Goal: Communication & Community: Answer question/provide support

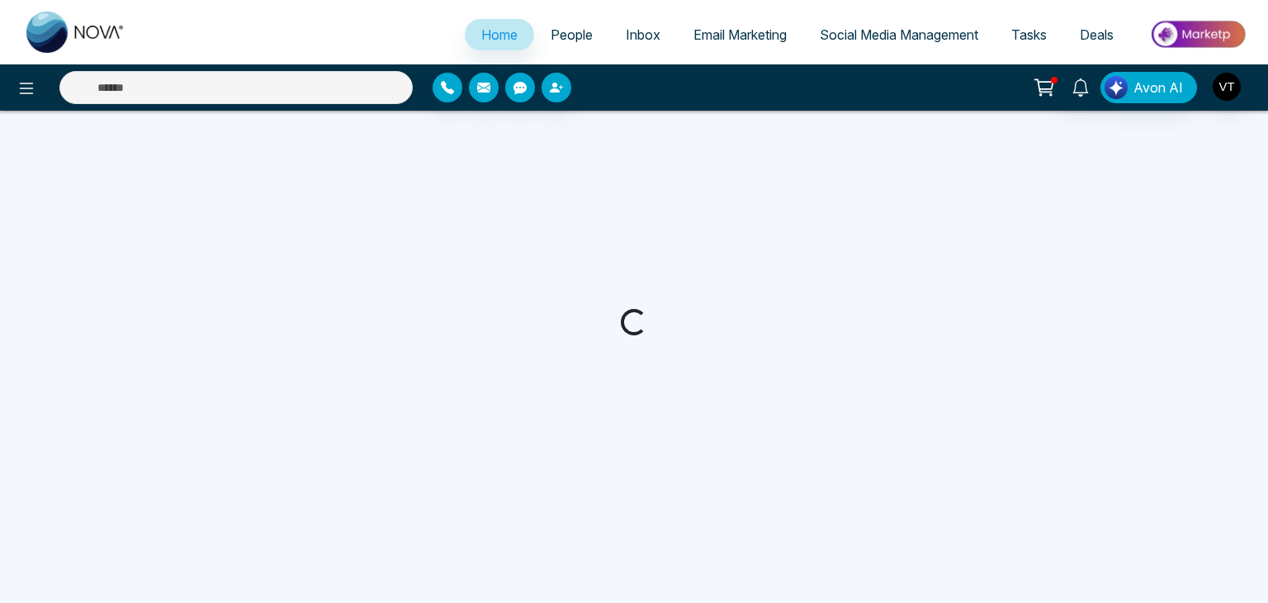
select select "*"
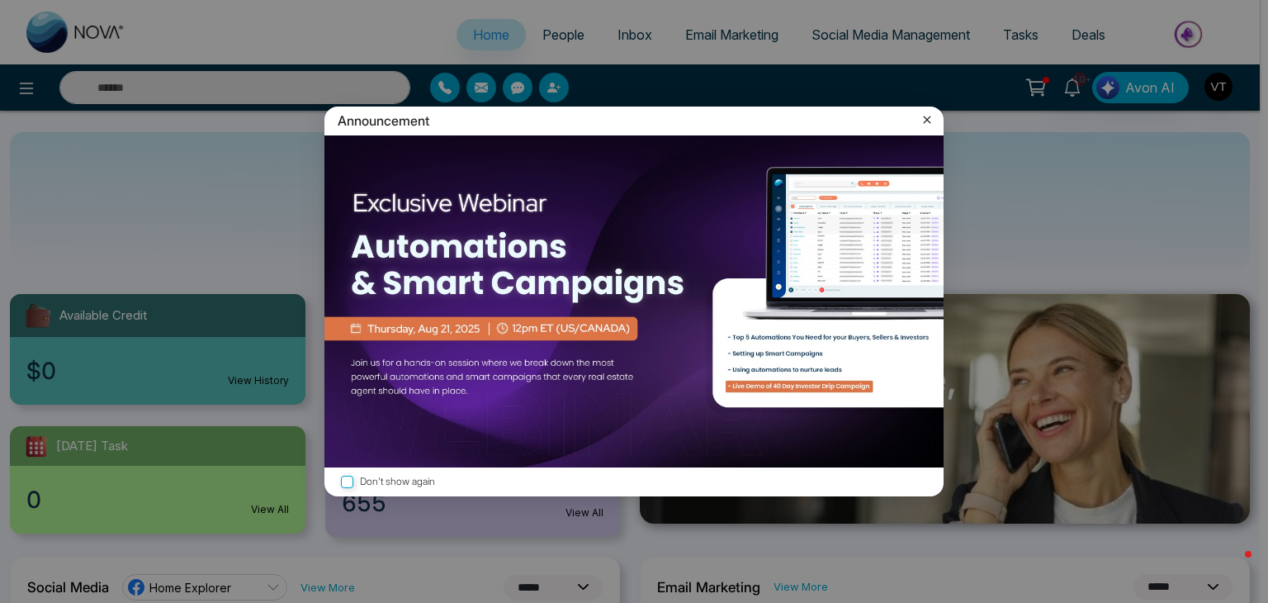
click at [925, 122] on icon at bounding box center [927, 119] width 17 height 17
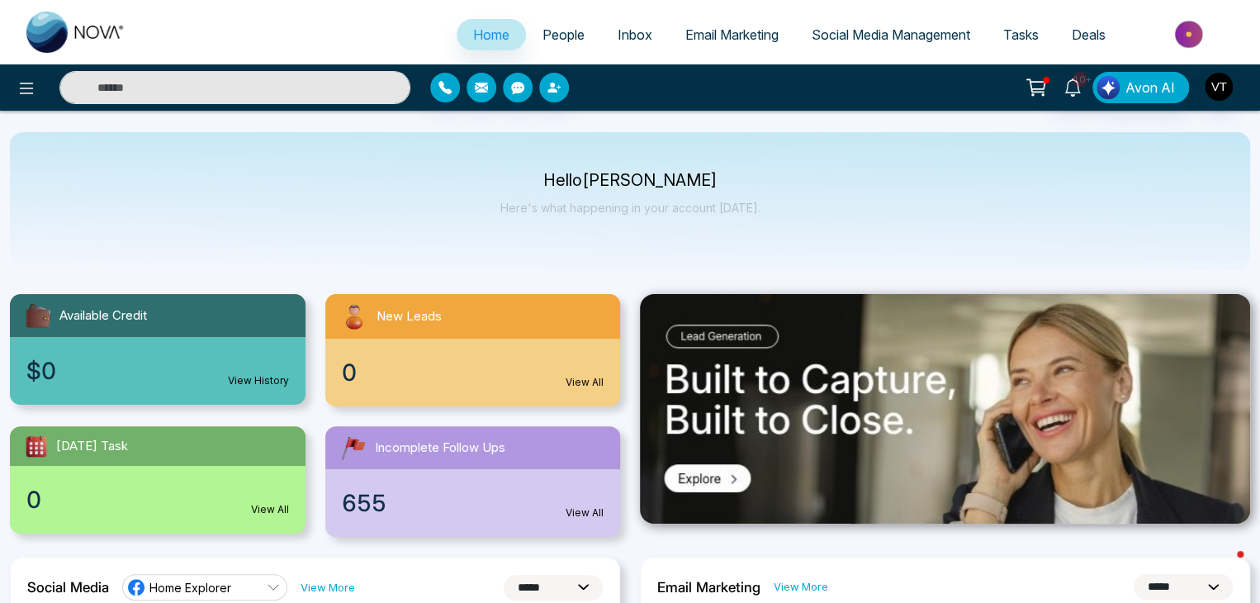
click at [561, 34] on span "People" at bounding box center [563, 34] width 42 height 17
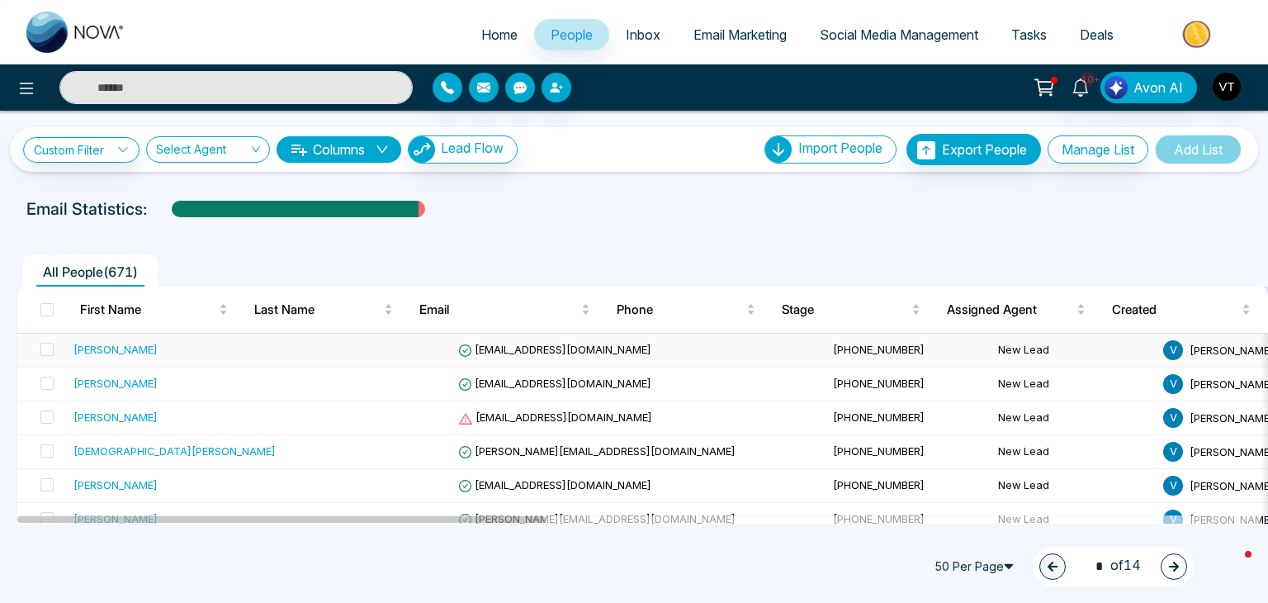
click at [121, 344] on div "[PERSON_NAME]" at bounding box center [115, 349] width 84 height 17
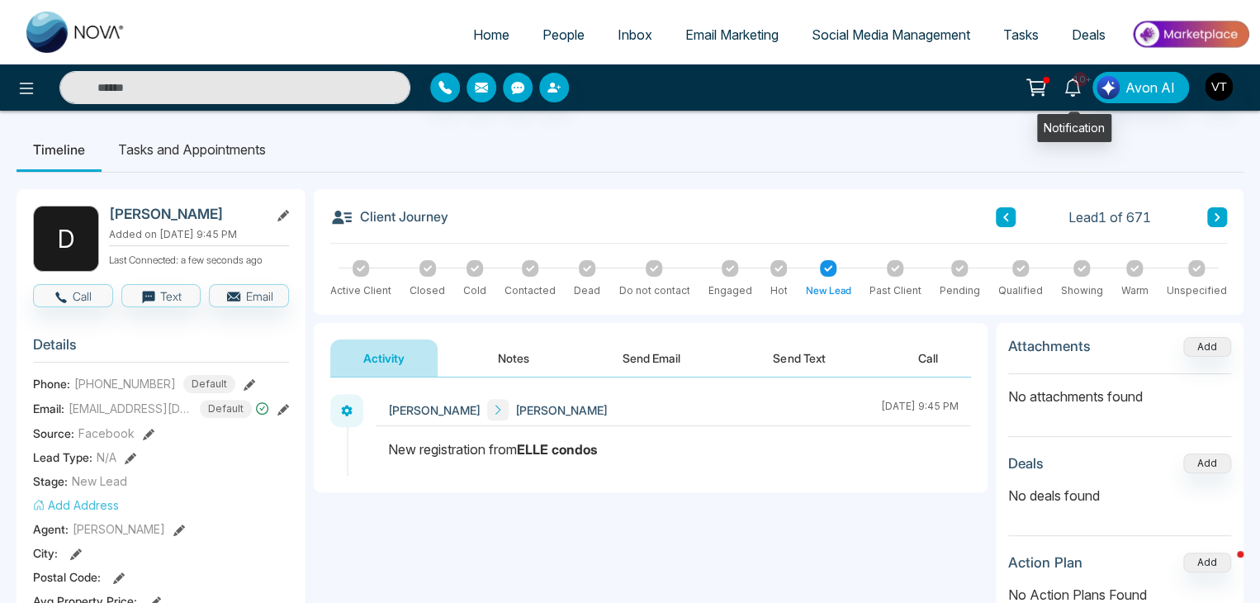
click at [1077, 82] on span "10+" at bounding box center [1079, 79] width 15 height 15
click at [1162, 159] on ul "Timeline Tasks and Appointments" at bounding box center [630, 149] width 1227 height 45
click at [660, 357] on button "Send Email" at bounding box center [651, 357] width 124 height 37
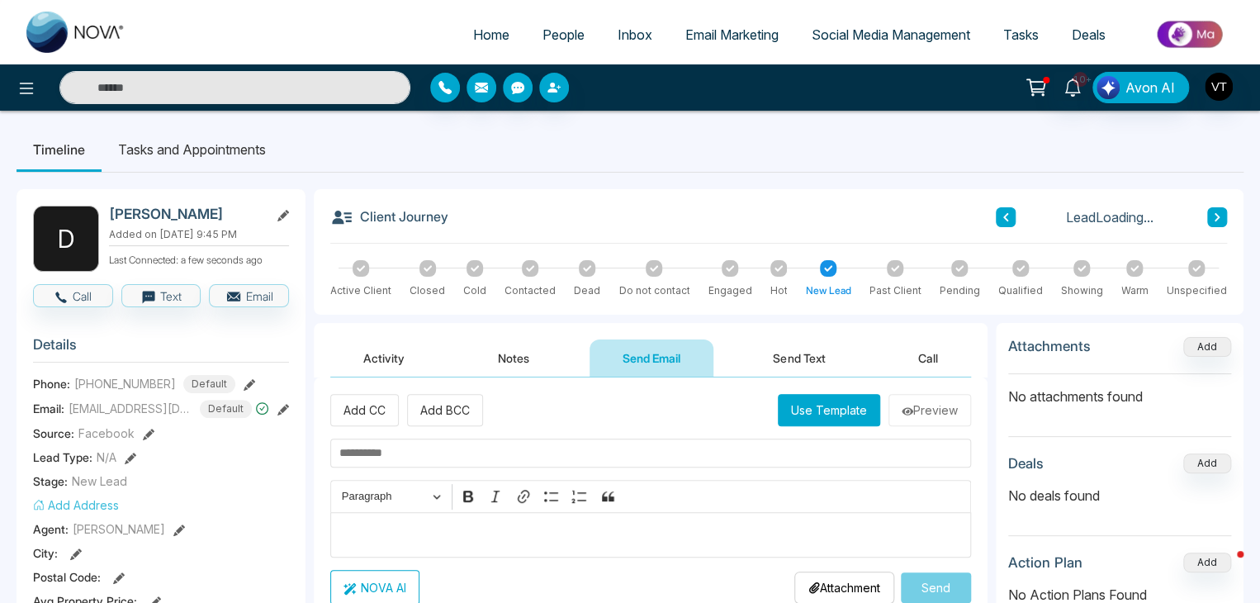
scroll to position [165, 0]
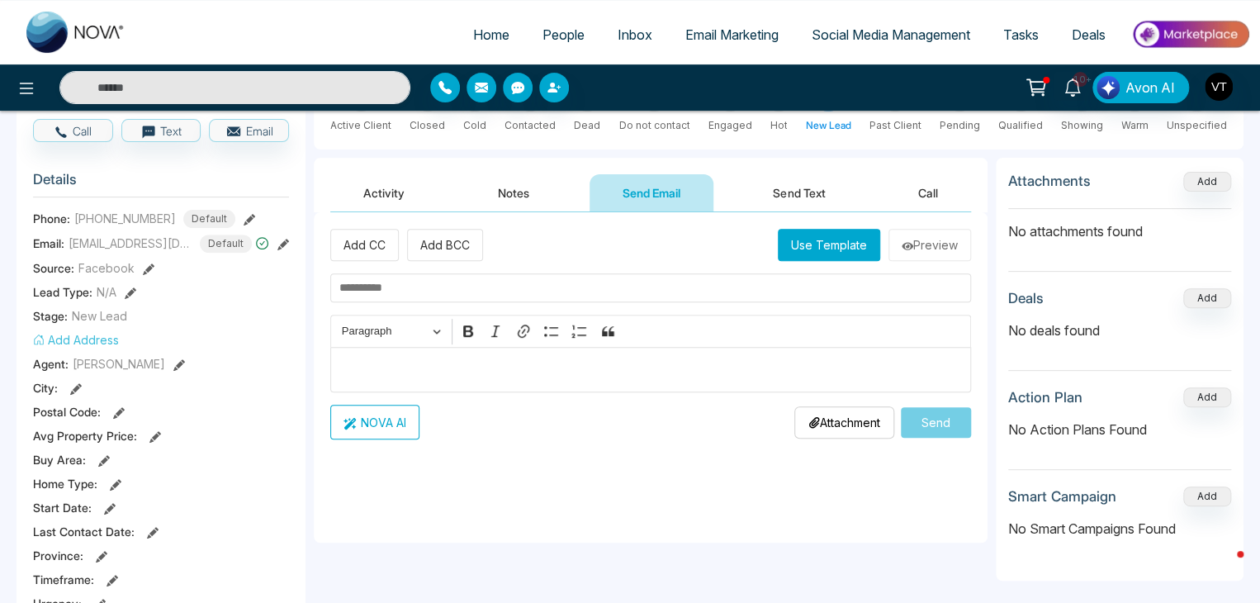
click at [831, 248] on button "Use Template" at bounding box center [829, 245] width 102 height 32
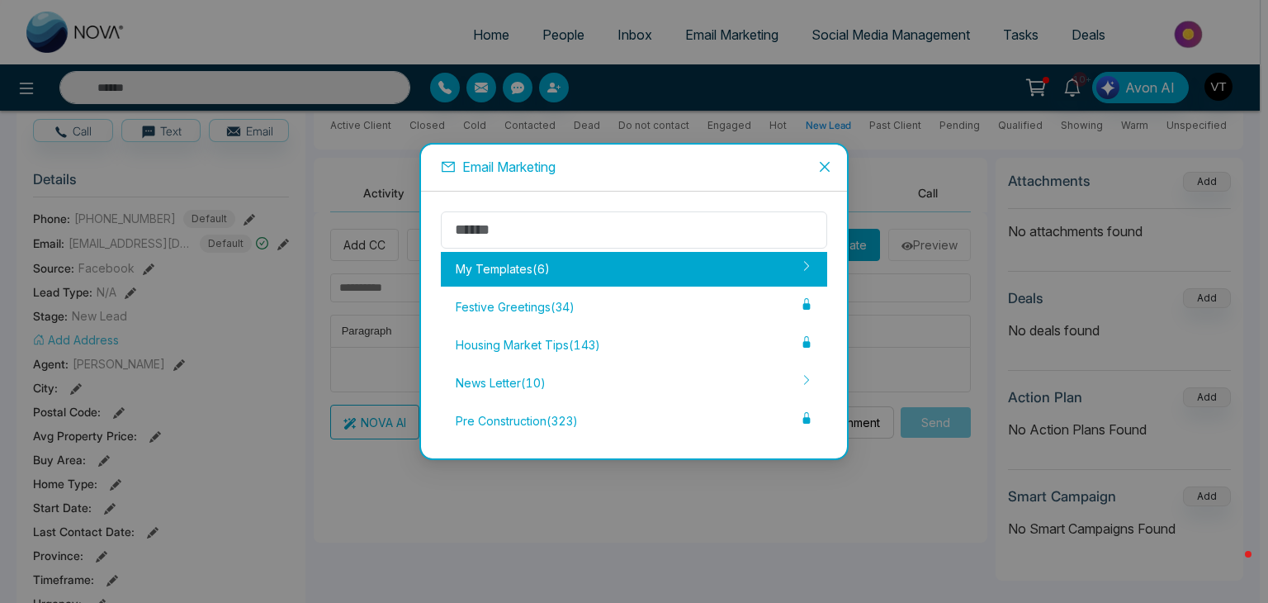
click at [531, 258] on div "My Templates ( 6 )" at bounding box center [634, 269] width 386 height 35
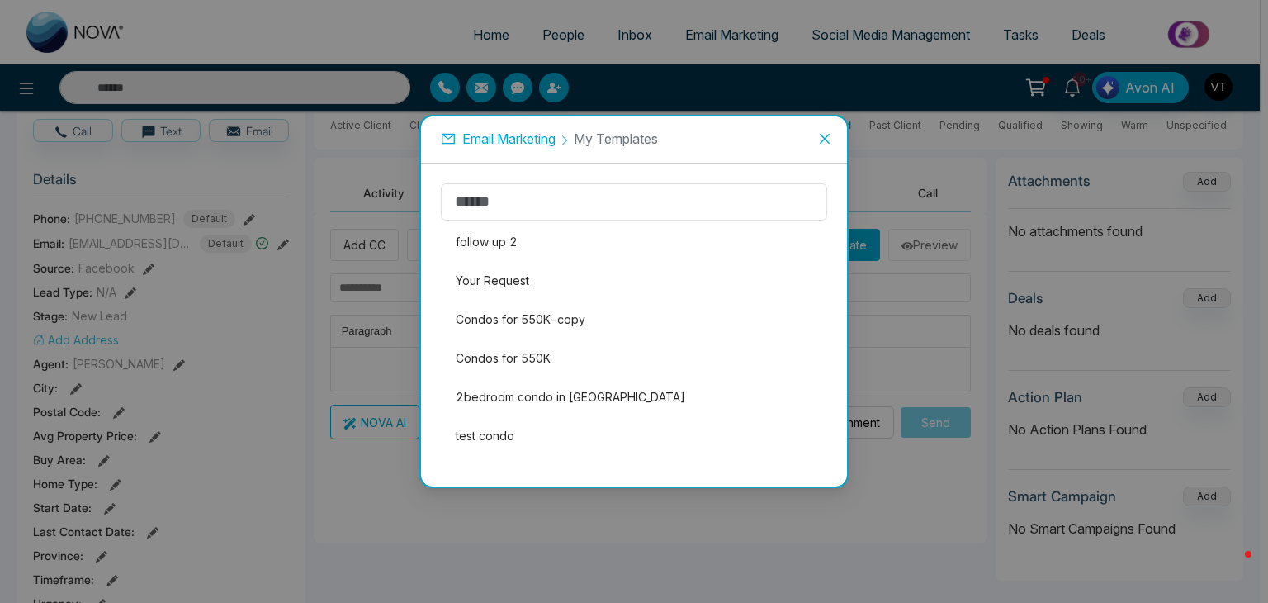
click at [511, 285] on li "Your Request" at bounding box center [634, 280] width 386 height 35
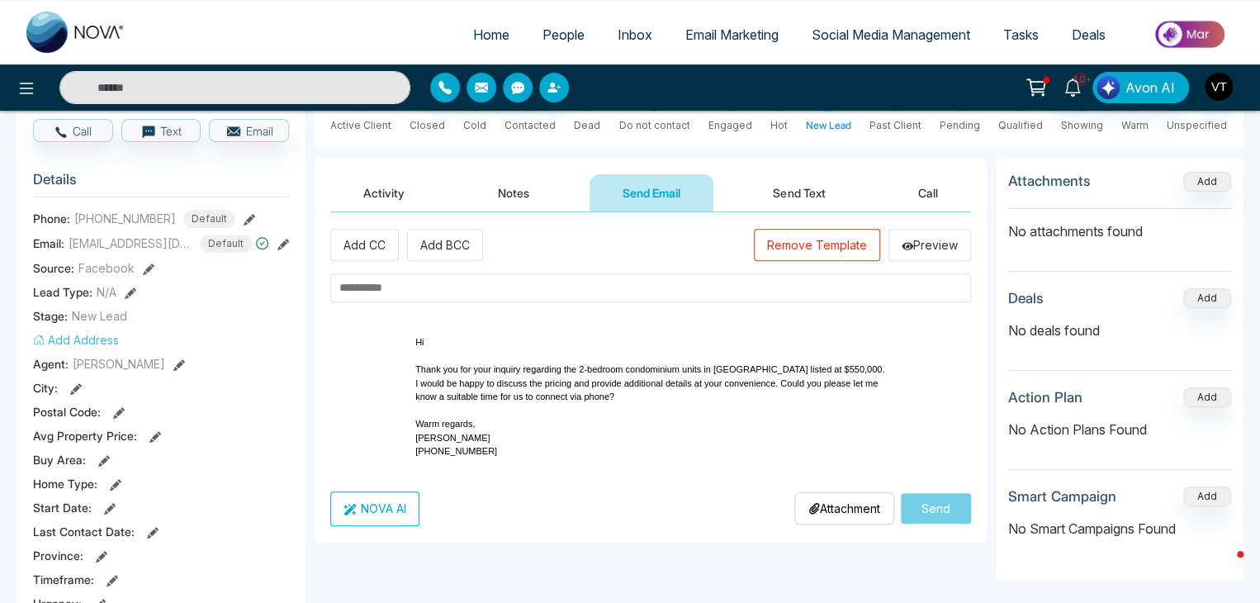
click at [502, 282] on input "text" at bounding box center [650, 287] width 641 height 29
drag, startPoint x: 579, startPoint y: 364, endPoint x: 851, endPoint y: 382, distance: 273.0
click at [851, 382] on p "Thank you for your inquiry regarding the 2-bedroom condominium units in [GEOGRA…" at bounding box center [650, 376] width 471 height 54
click at [419, 288] on input "text" at bounding box center [650, 287] width 641 height 29
paste input "**********"
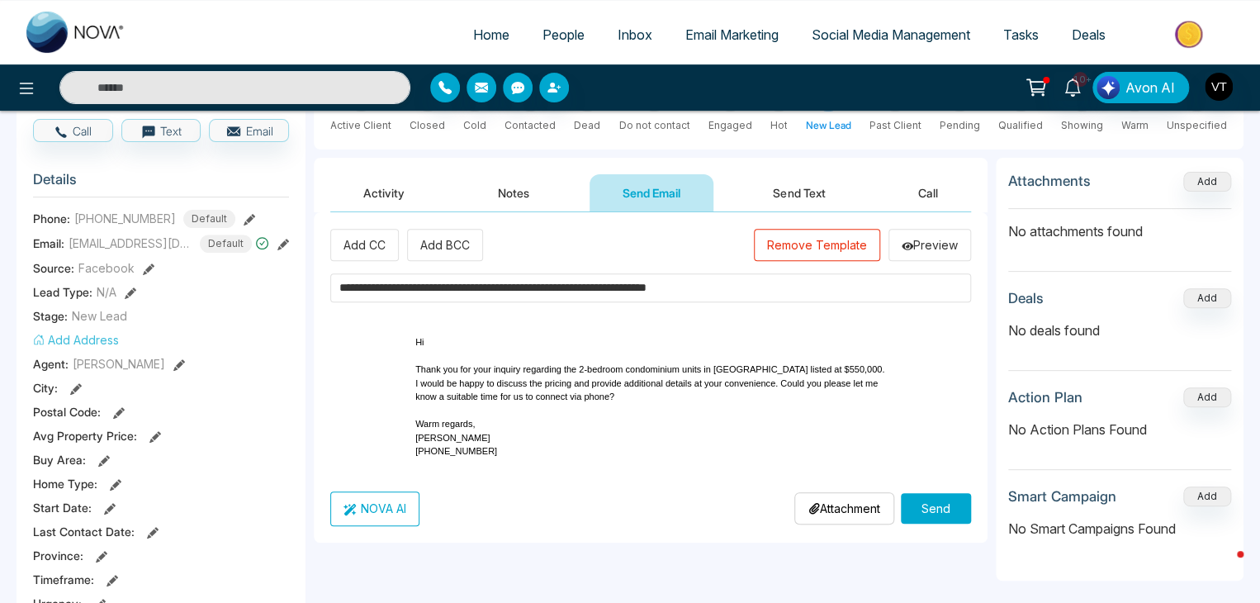
type input "**********"
click at [934, 523] on button "Send" at bounding box center [936, 508] width 70 height 31
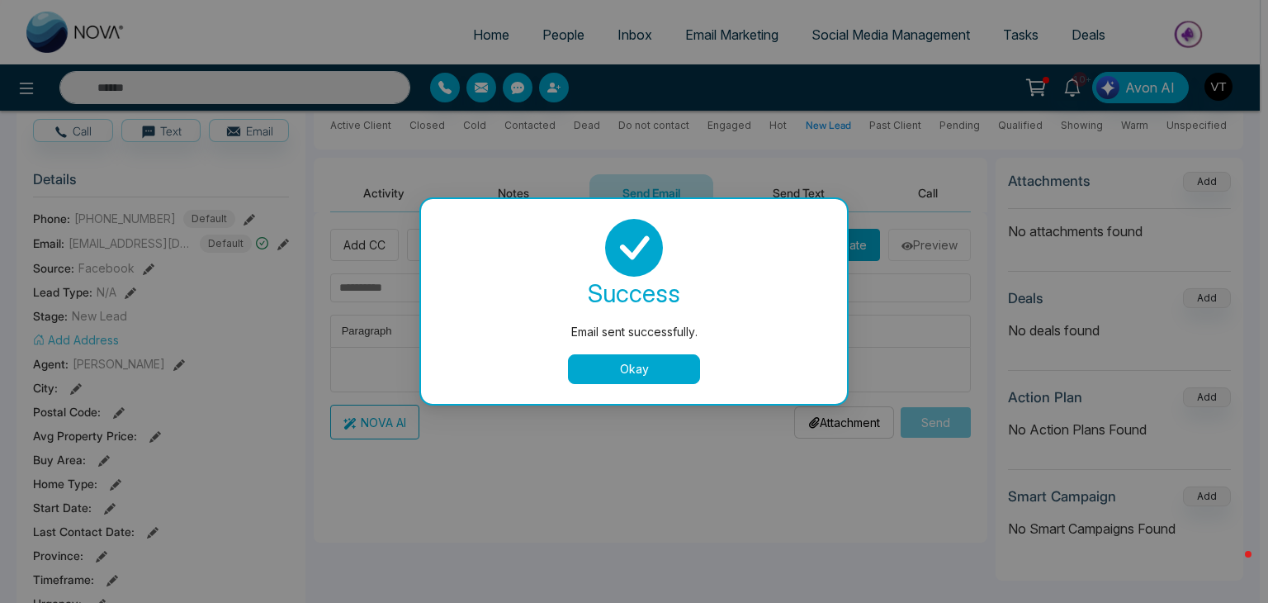
click at [617, 366] on button "Okay" at bounding box center [634, 369] width 132 height 30
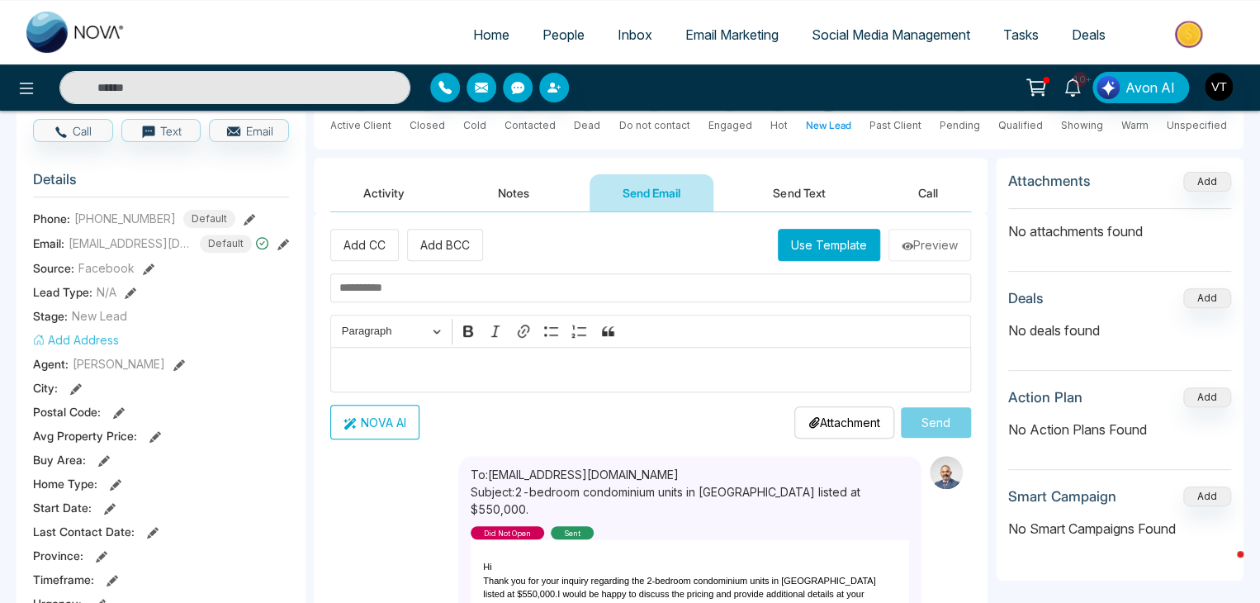
click at [555, 31] on span "People" at bounding box center [563, 34] width 42 height 17
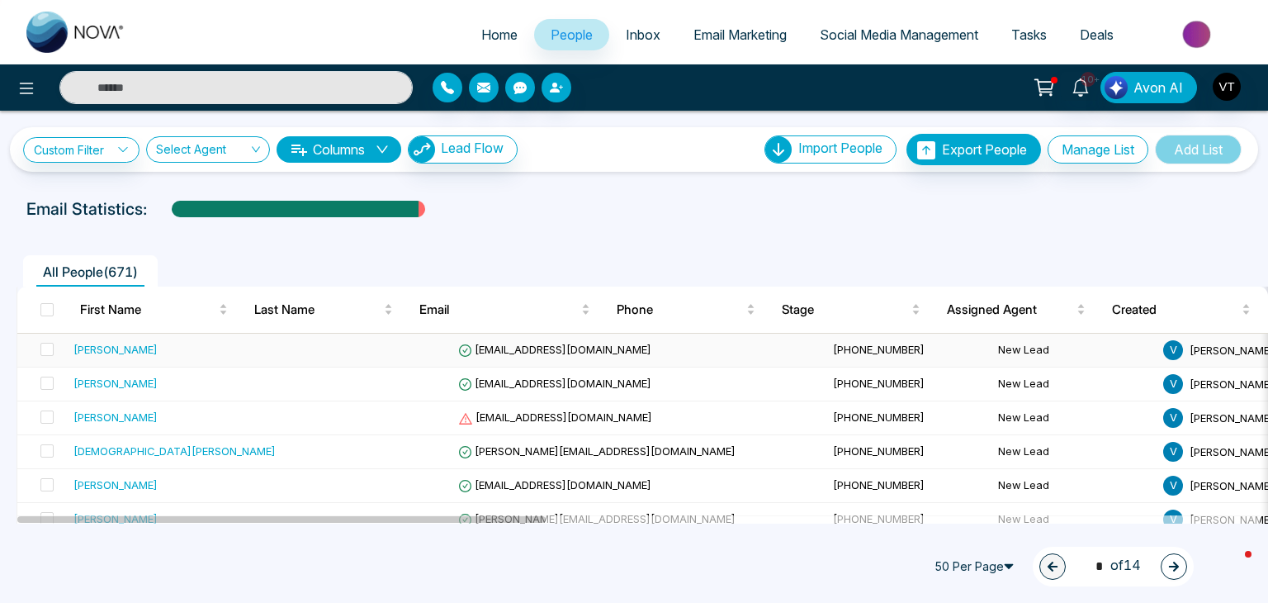
click at [116, 348] on div "[PERSON_NAME]" at bounding box center [115, 349] width 84 height 17
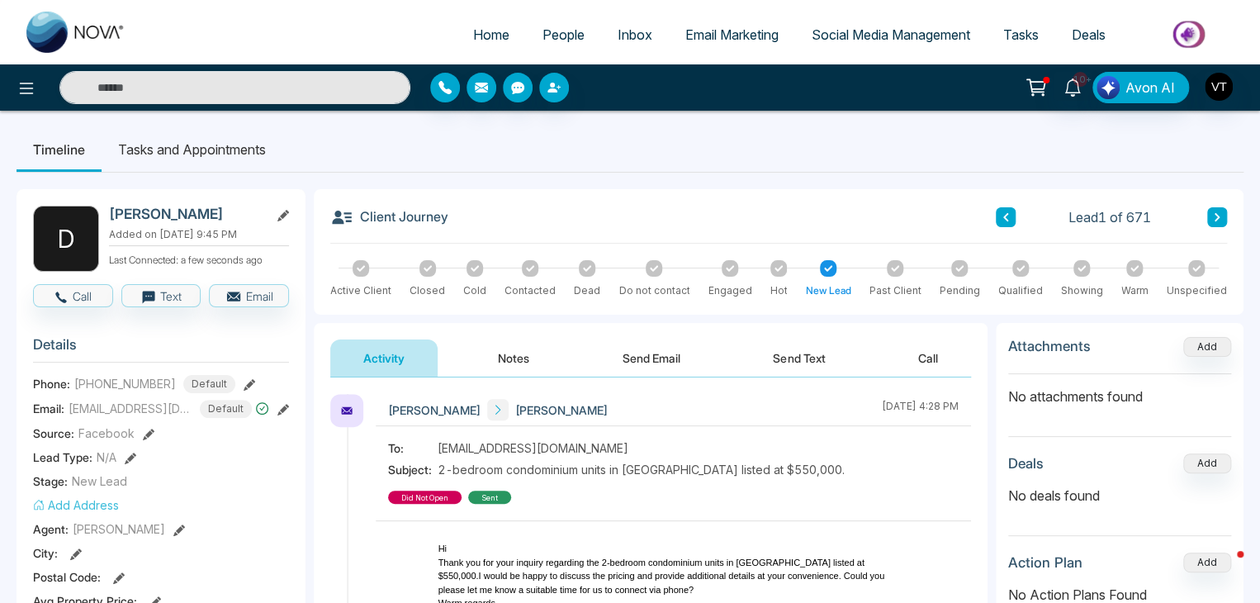
click at [1218, 215] on icon at bounding box center [1216, 217] width 5 height 8
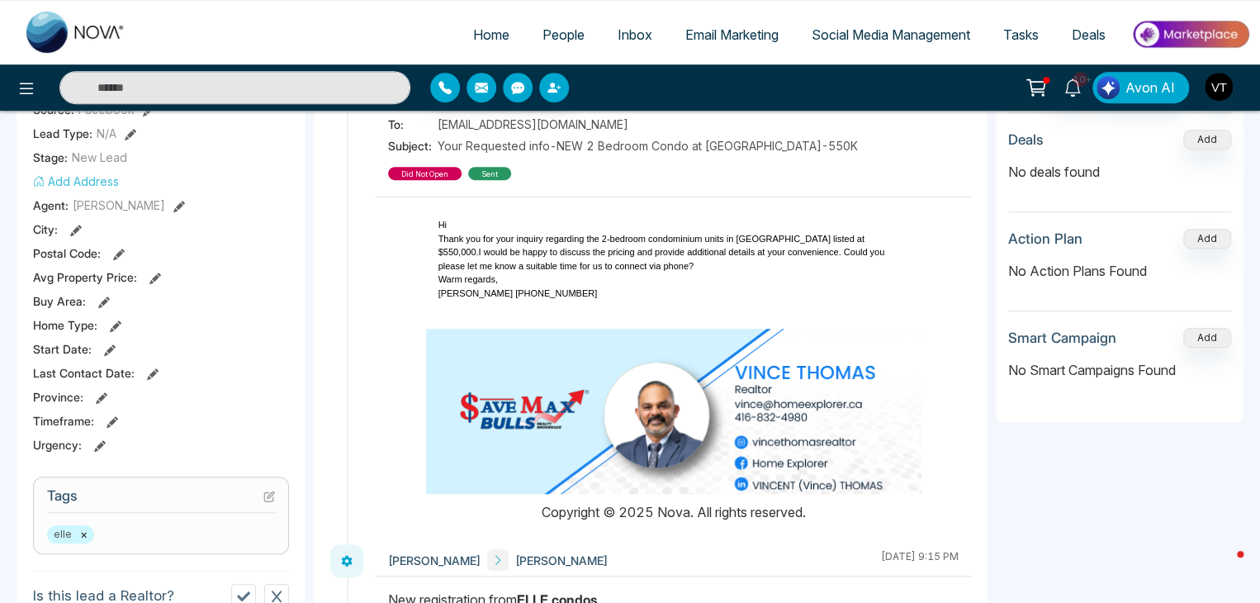
scroll to position [165, 0]
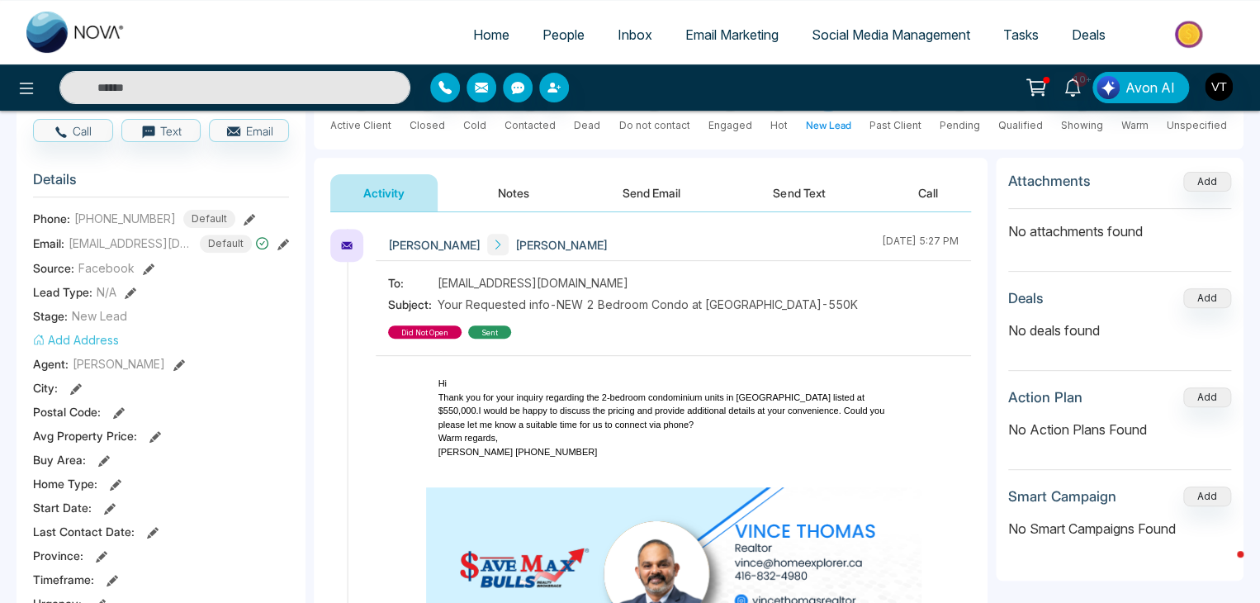
click at [507, 187] on button "Notes" at bounding box center [513, 192] width 97 height 37
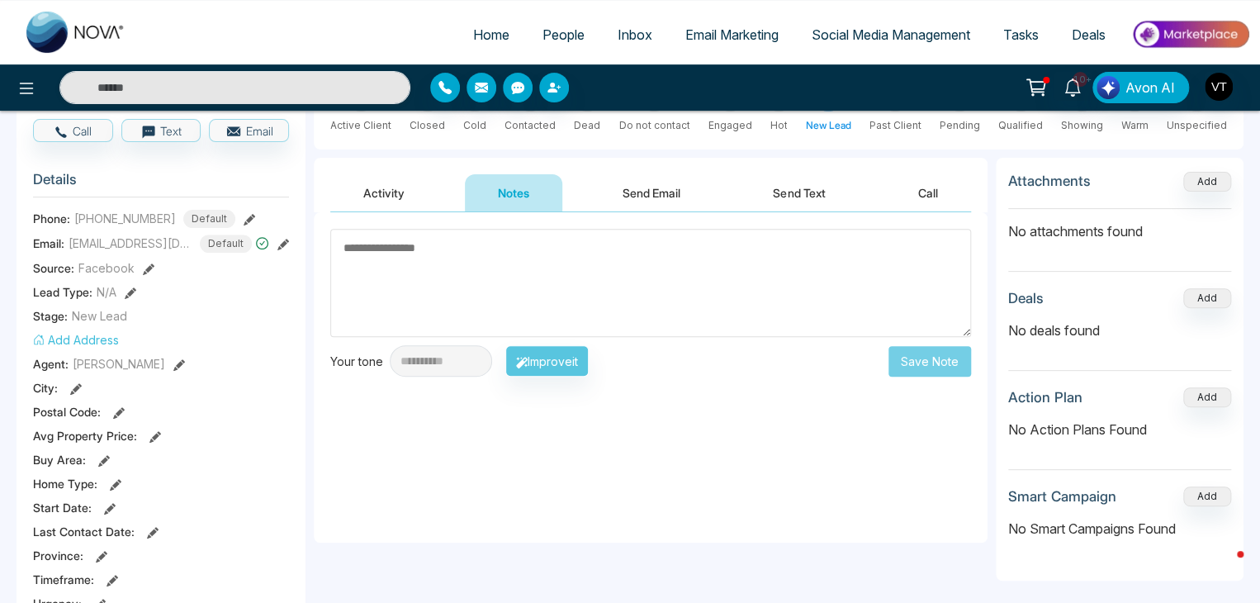
click at [526, 189] on button "Notes" at bounding box center [513, 192] width 97 height 37
click at [644, 193] on button "Send Email" at bounding box center [651, 192] width 124 height 37
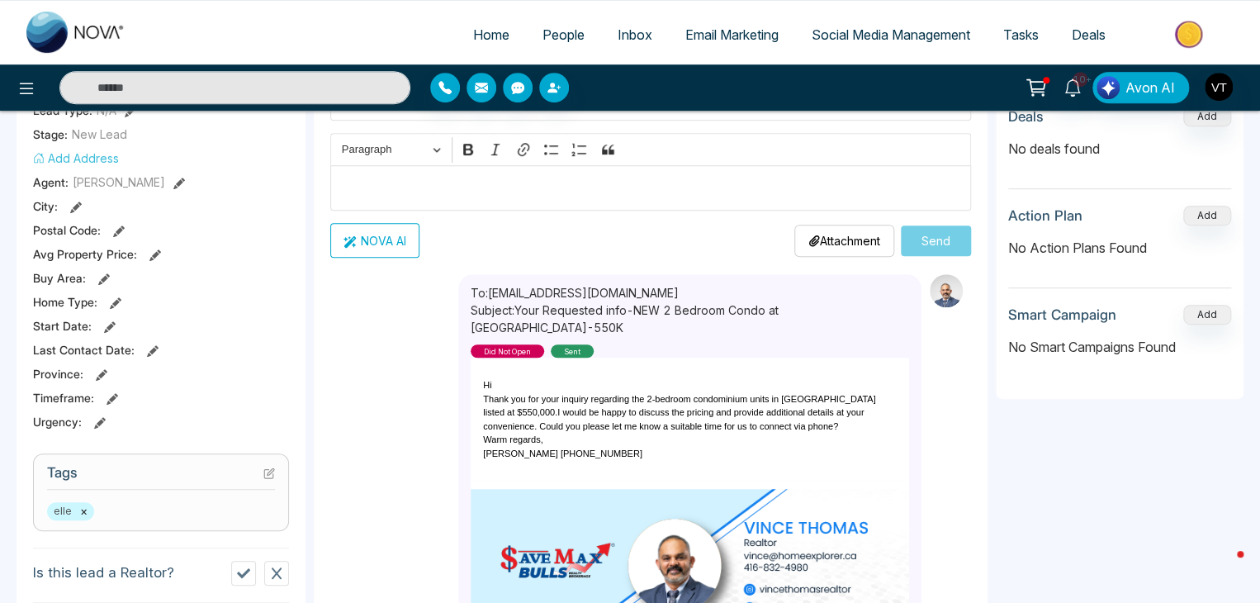
scroll to position [330, 0]
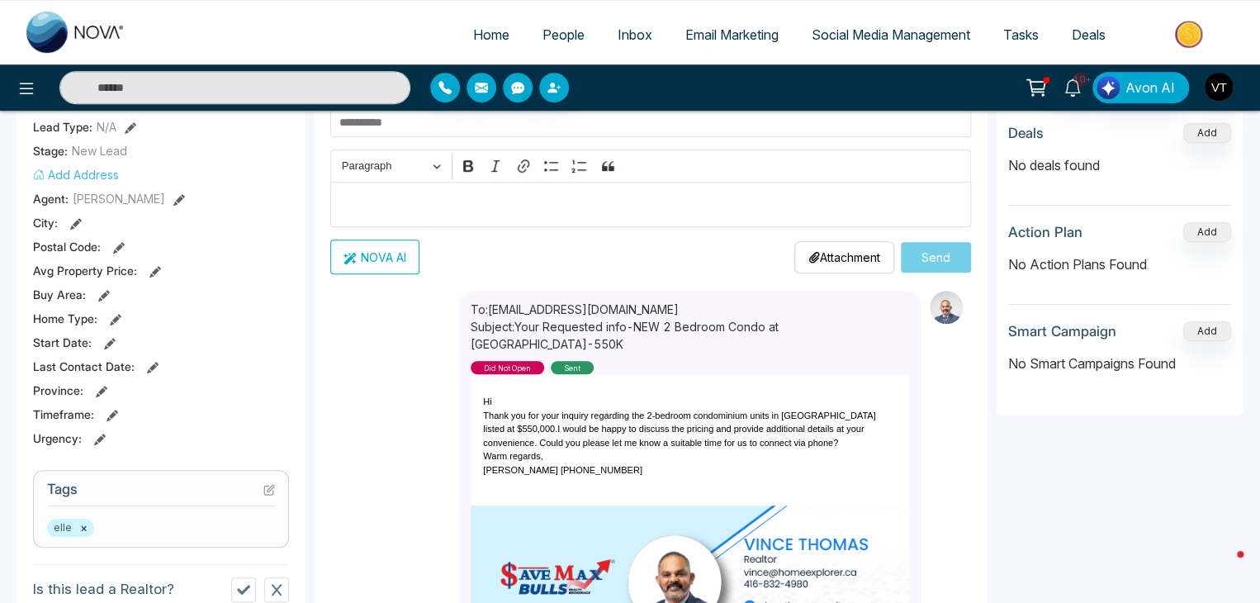
drag, startPoint x: 482, startPoint y: 396, endPoint x: 565, endPoint y: 460, distance: 104.2
click at [565, 460] on div "Hi Thank you for your inquiry regarding the 2-bedroom condominium units in [GEO…" at bounding box center [690, 436] width 414 height 82
click at [685, 460] on p "Warm regards," at bounding box center [690, 456] width 414 height 14
click at [684, 460] on p "Warm regards," at bounding box center [690, 456] width 414 height 14
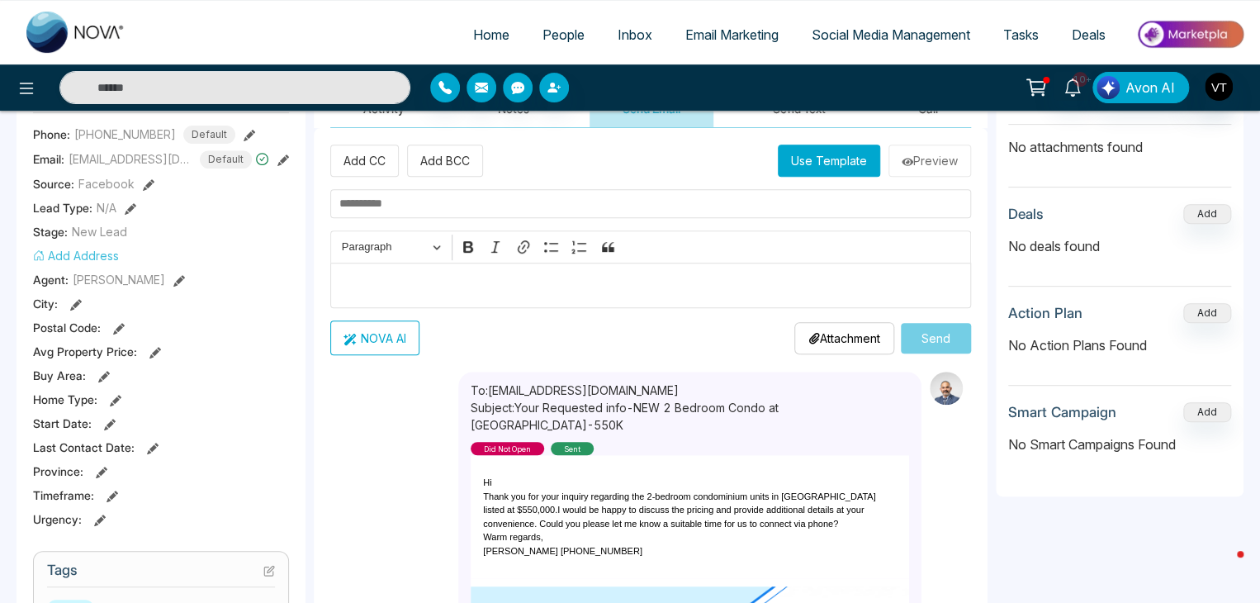
scroll to position [83, 0]
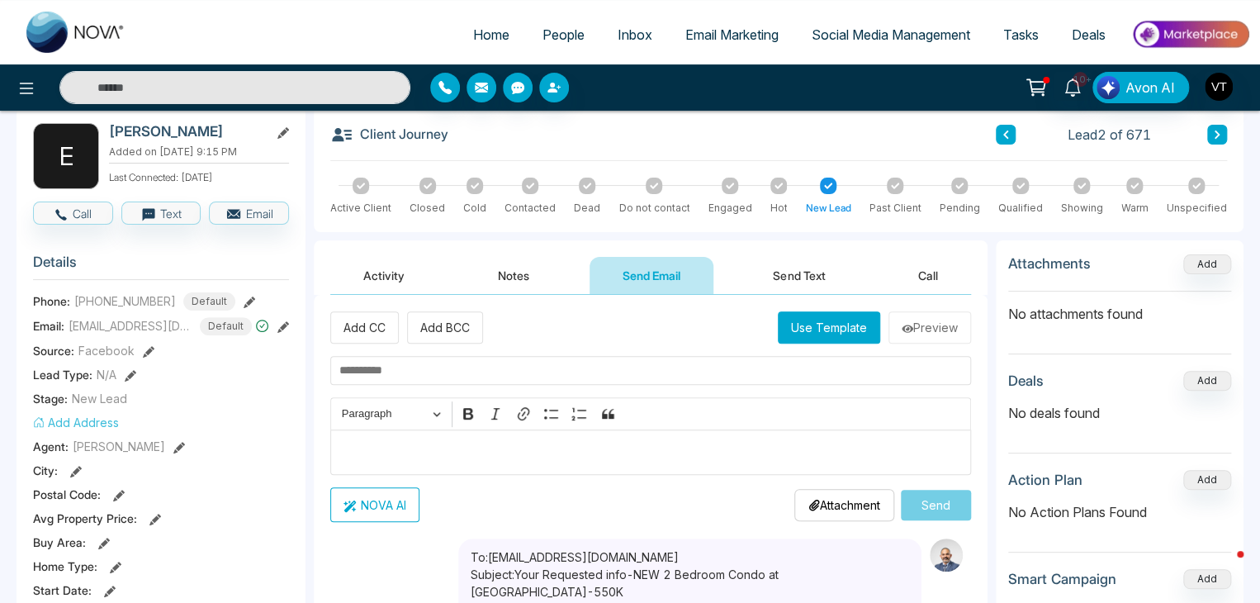
click at [518, 273] on button "Notes" at bounding box center [513, 275] width 97 height 37
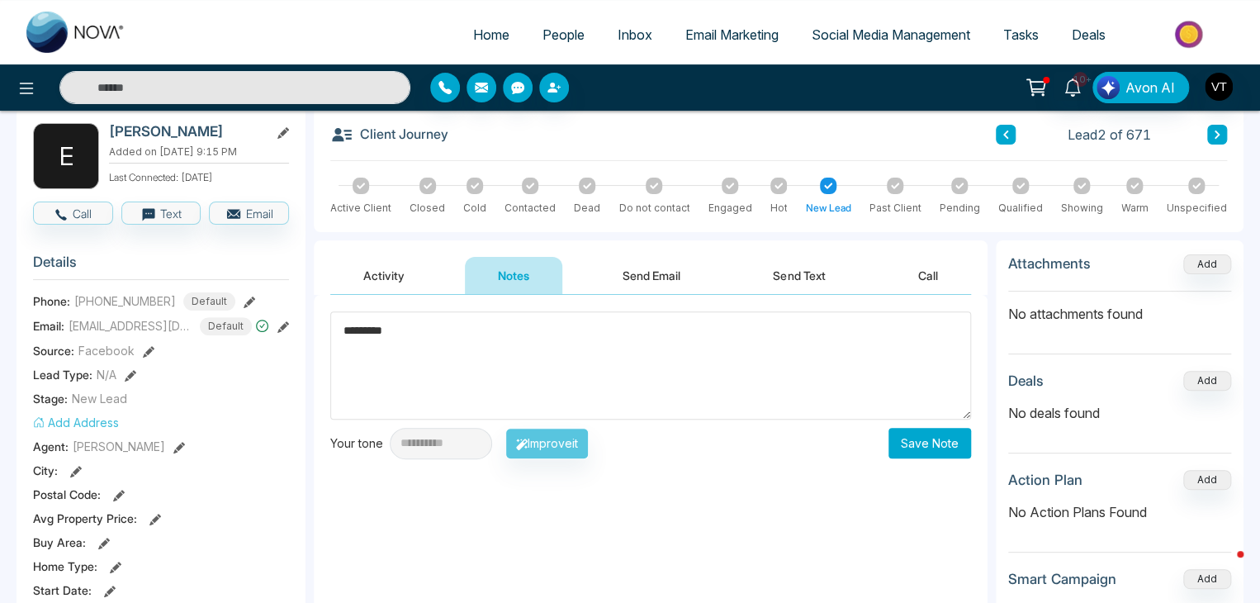
type textarea "*********"
click at [945, 437] on button "Save Note" at bounding box center [929, 443] width 83 height 31
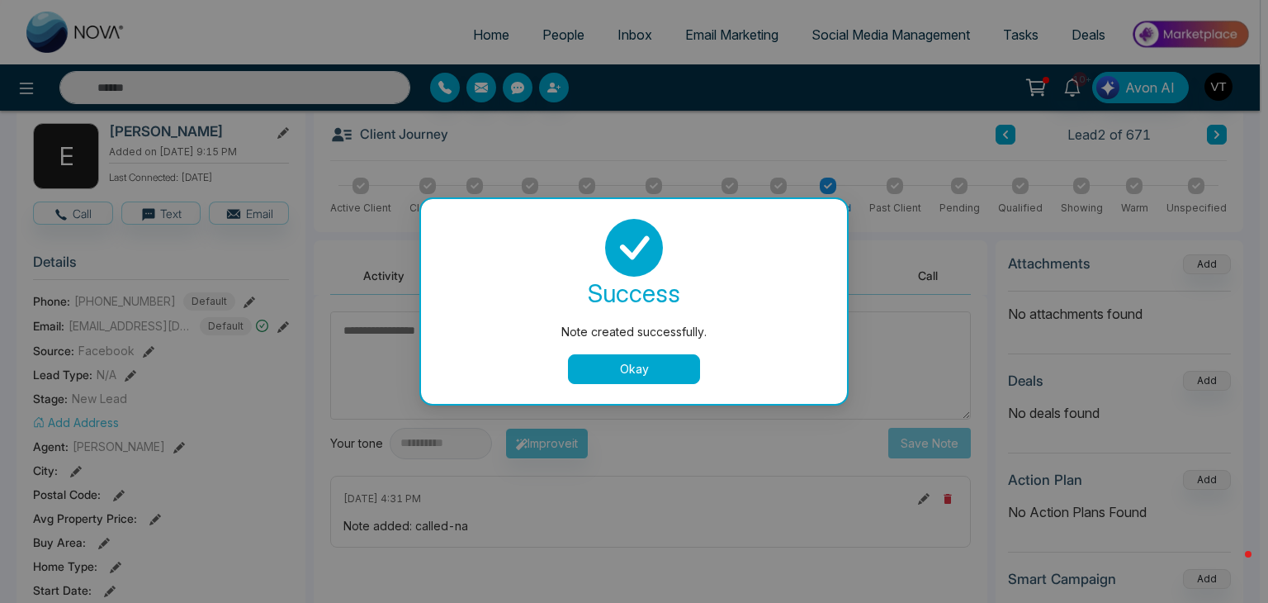
click at [636, 367] on button "Okay" at bounding box center [634, 369] width 132 height 30
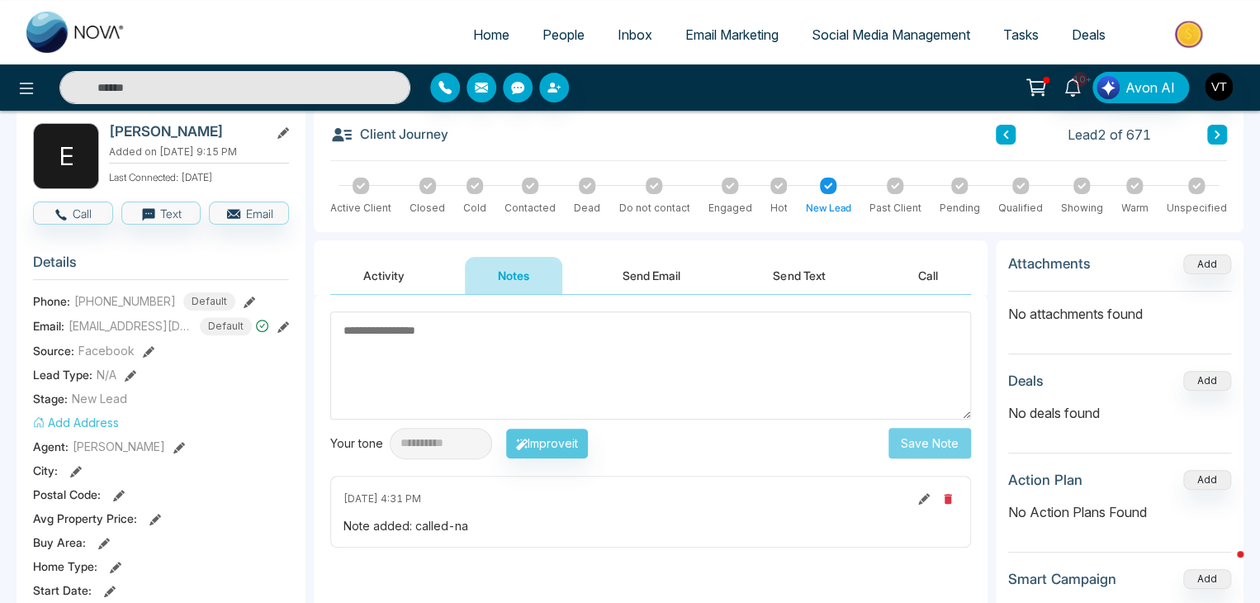
click at [1216, 139] on icon at bounding box center [1217, 135] width 8 height 10
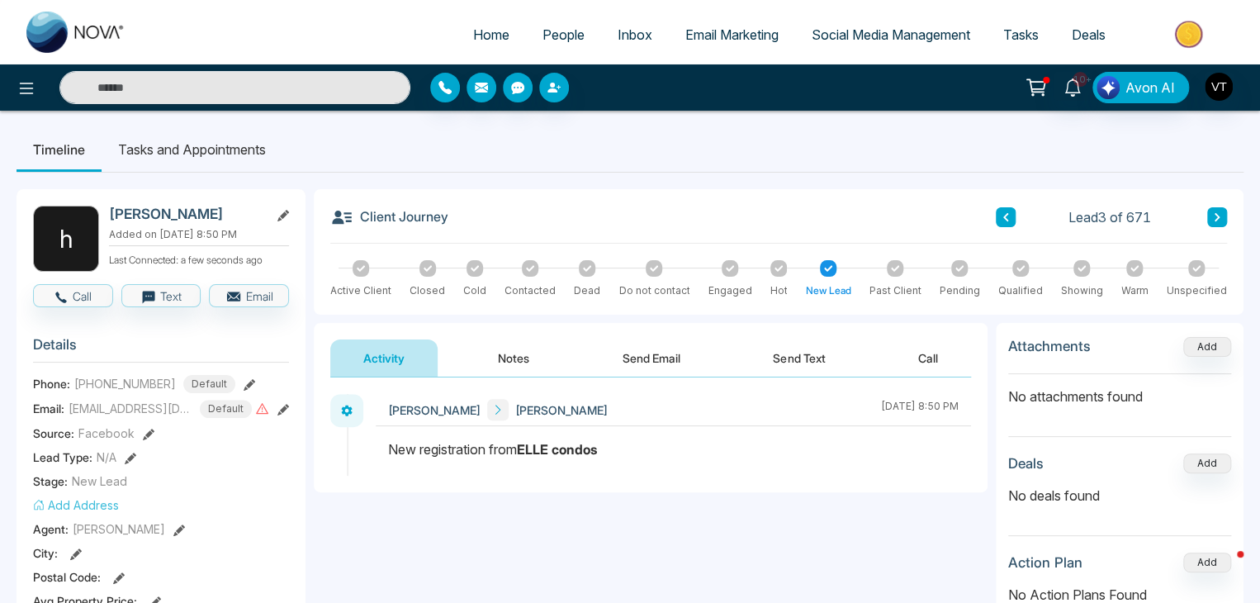
click at [664, 357] on button "Send Email" at bounding box center [651, 357] width 124 height 37
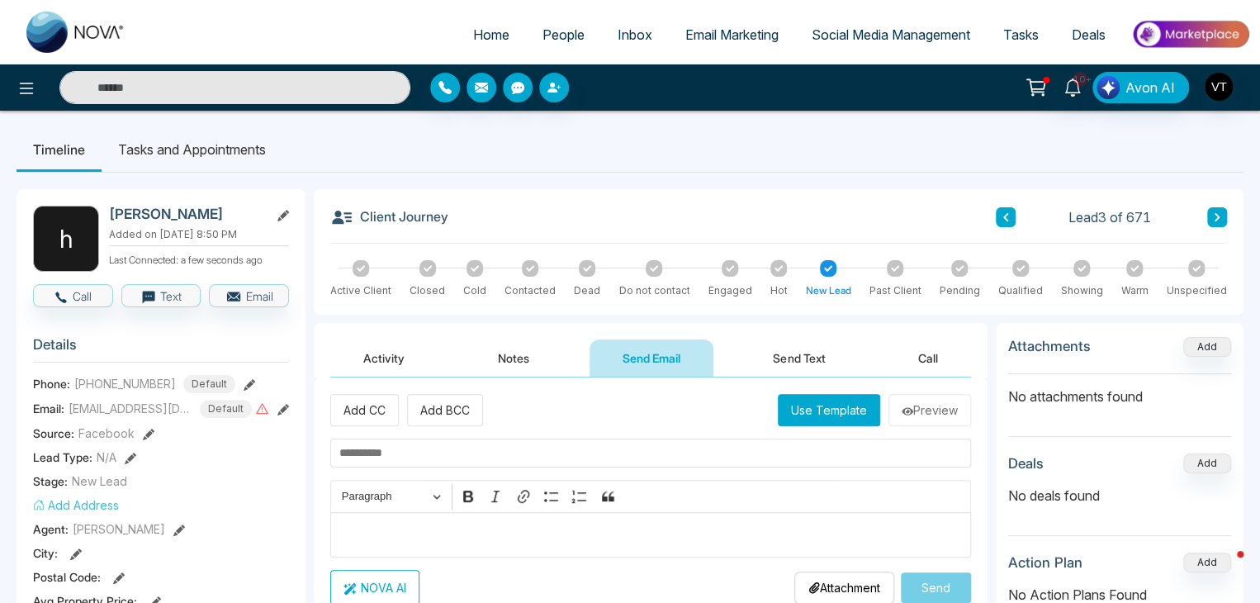
click at [504, 345] on button "Notes" at bounding box center [513, 357] width 97 height 37
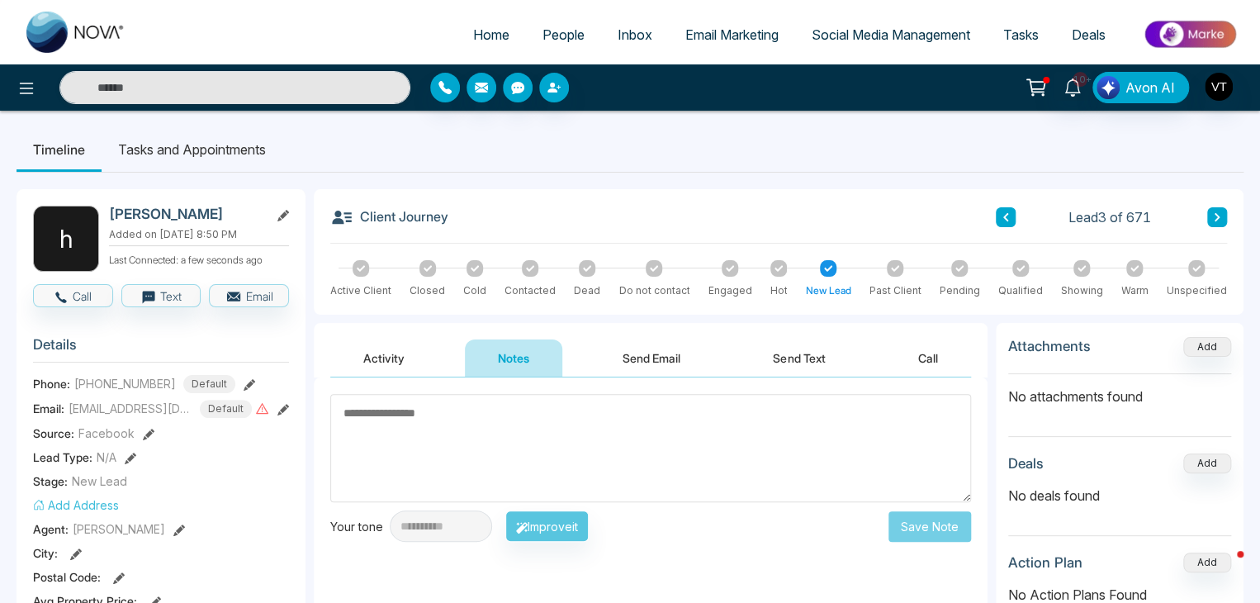
click at [506, 433] on textarea at bounding box center [650, 448] width 641 height 108
click at [934, 357] on button "Call" at bounding box center [928, 357] width 86 height 37
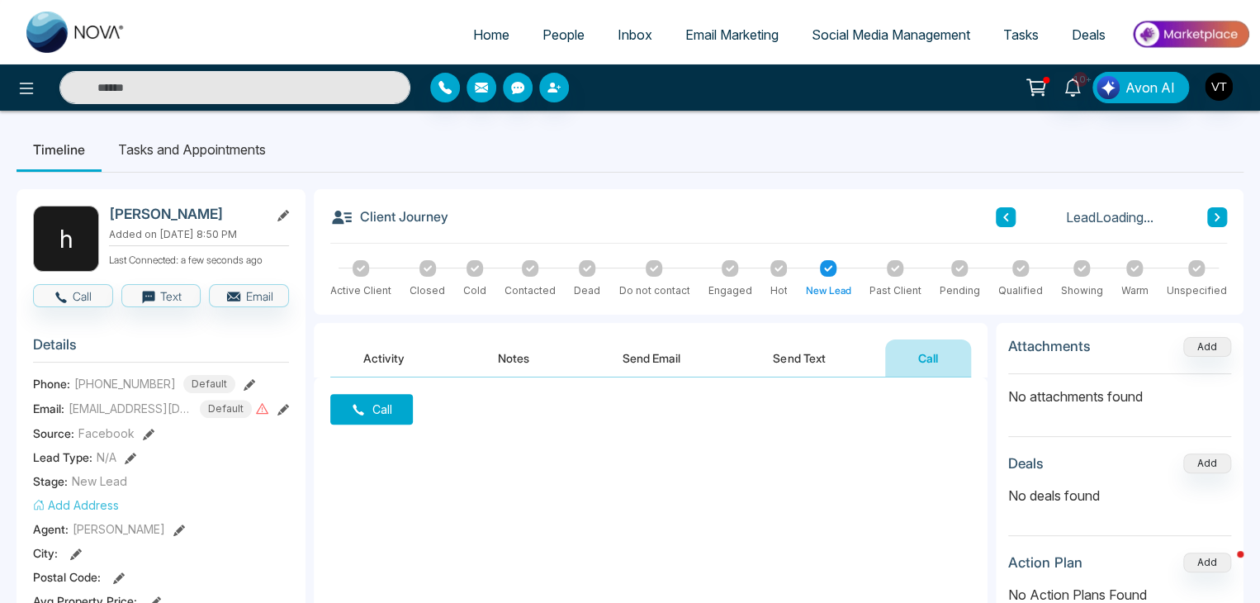
click at [934, 357] on button "Call" at bounding box center [928, 357] width 86 height 37
click at [414, 447] on div "Call" at bounding box center [651, 542] width 674 height 330
click at [650, 266] on icon at bounding box center [654, 268] width 8 height 8
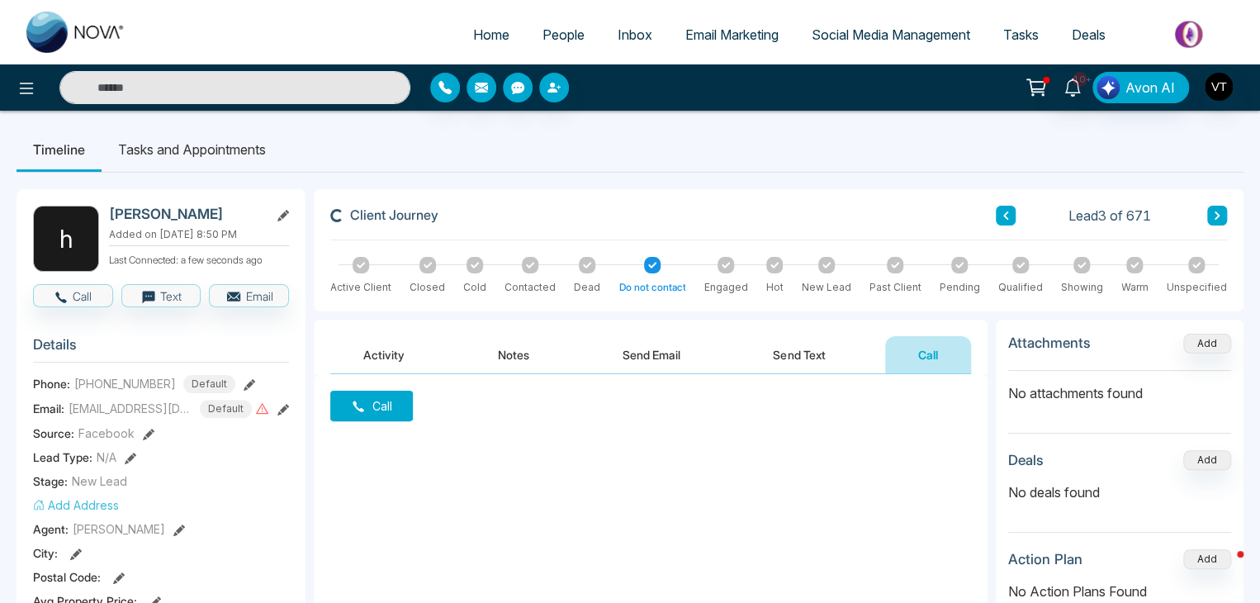
click at [648, 266] on icon at bounding box center [652, 265] width 8 height 8
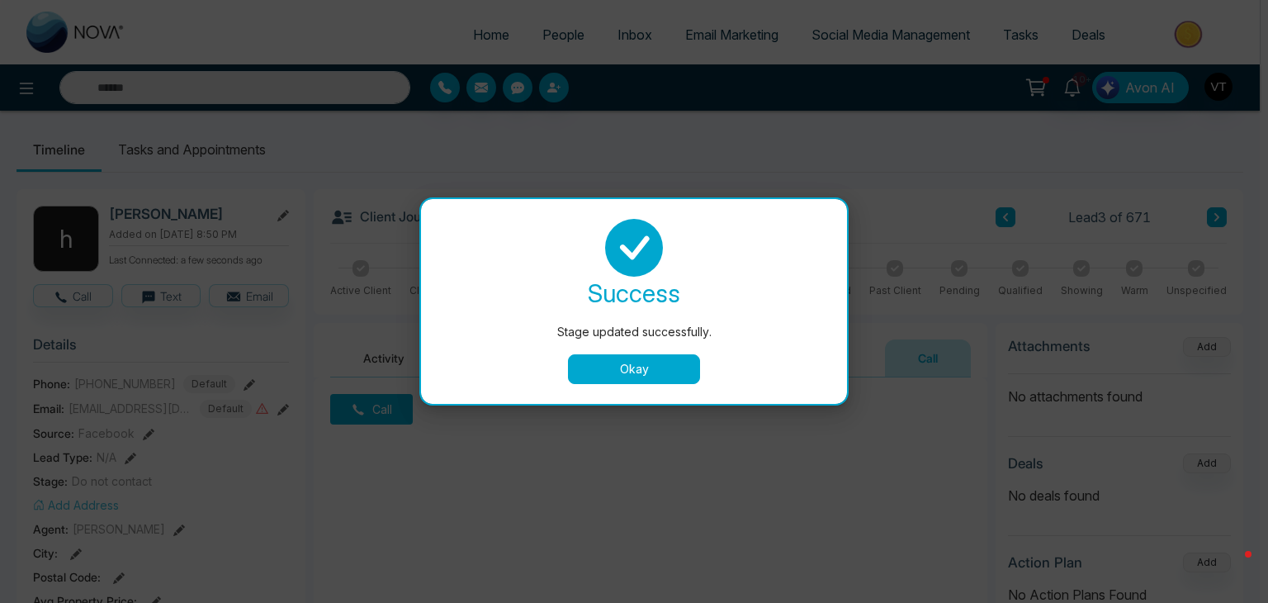
click at [651, 369] on button "Okay" at bounding box center [634, 369] width 132 height 30
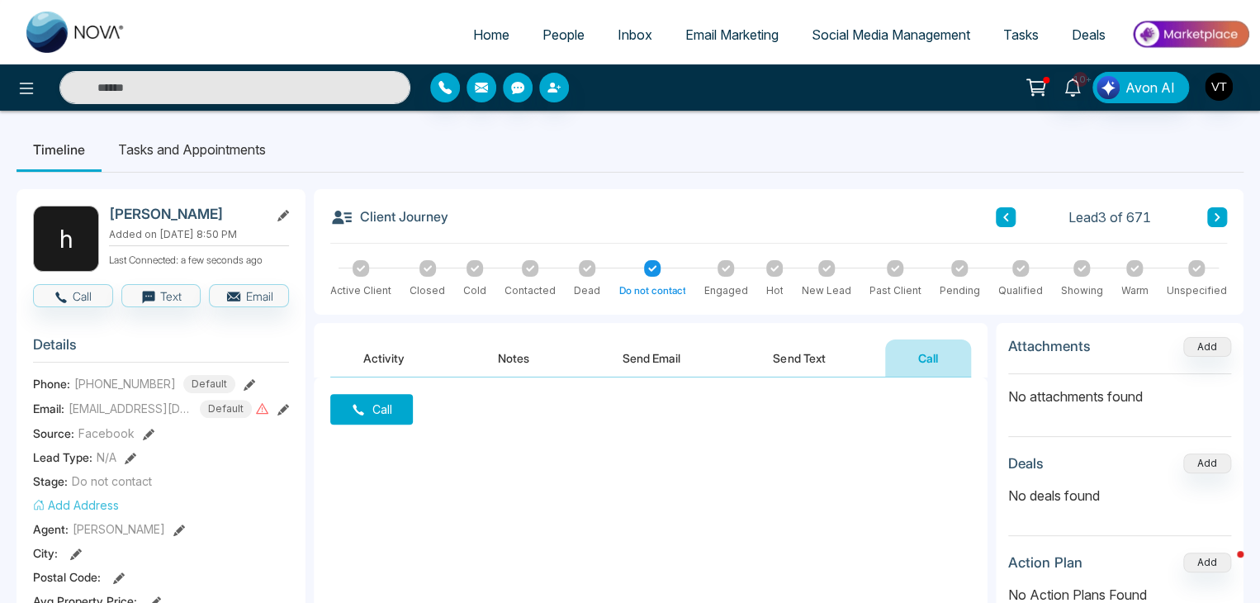
click at [494, 523] on div "Call" at bounding box center [651, 542] width 674 height 330
click at [580, 268] on div at bounding box center [587, 268] width 17 height 17
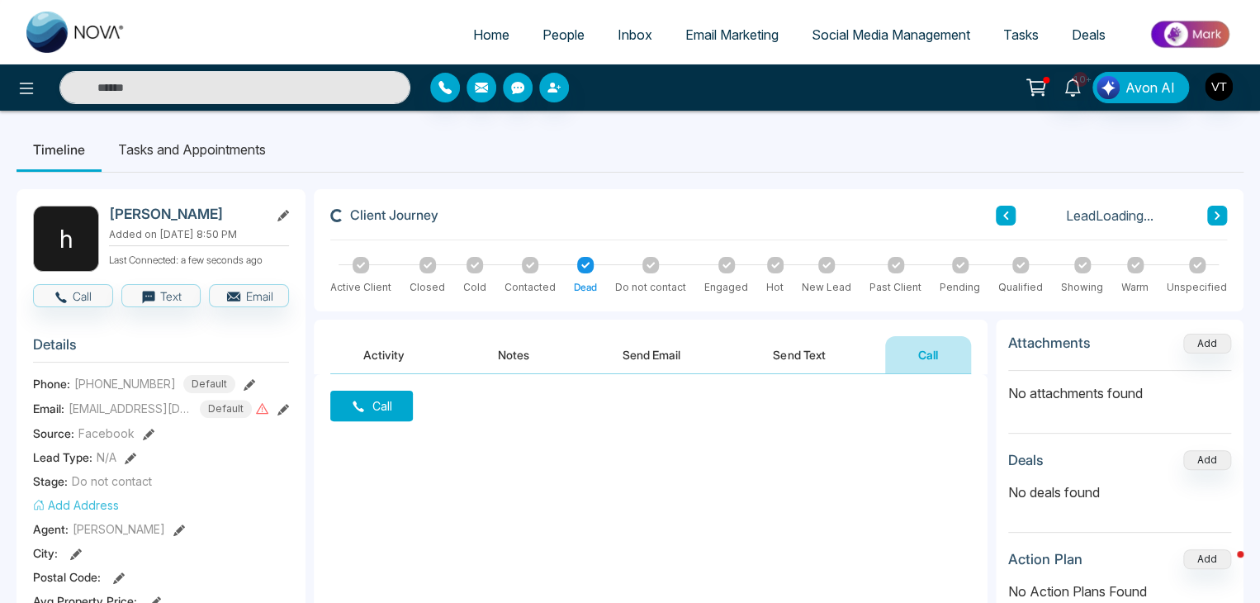
click at [581, 268] on icon at bounding box center [585, 265] width 8 height 8
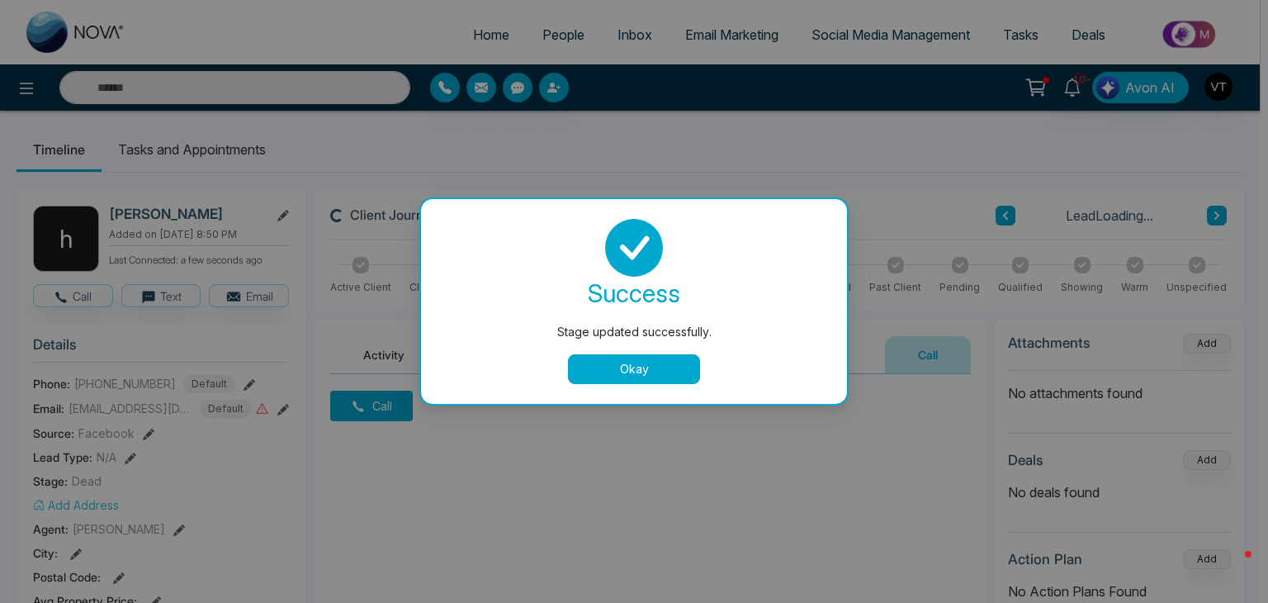
click at [617, 380] on body "Home People Inbox Email Marketing Social Media Management Tasks Deals 10+ Avon …" at bounding box center [630, 301] width 1260 height 603
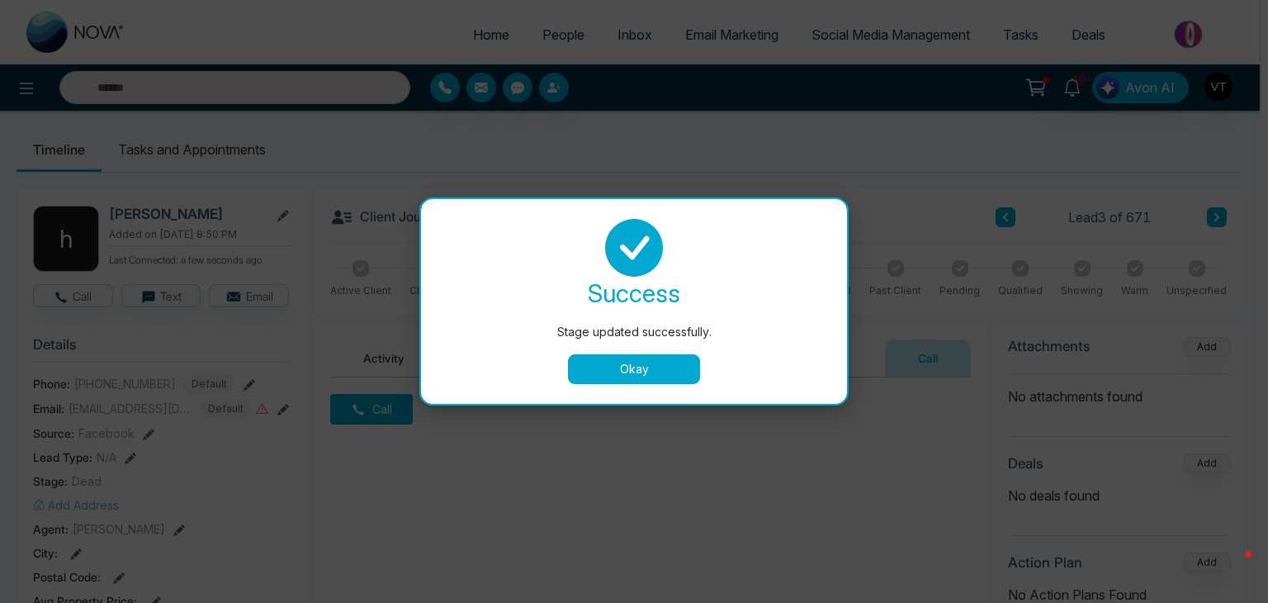
click at [608, 370] on button "Okay" at bounding box center [634, 369] width 132 height 30
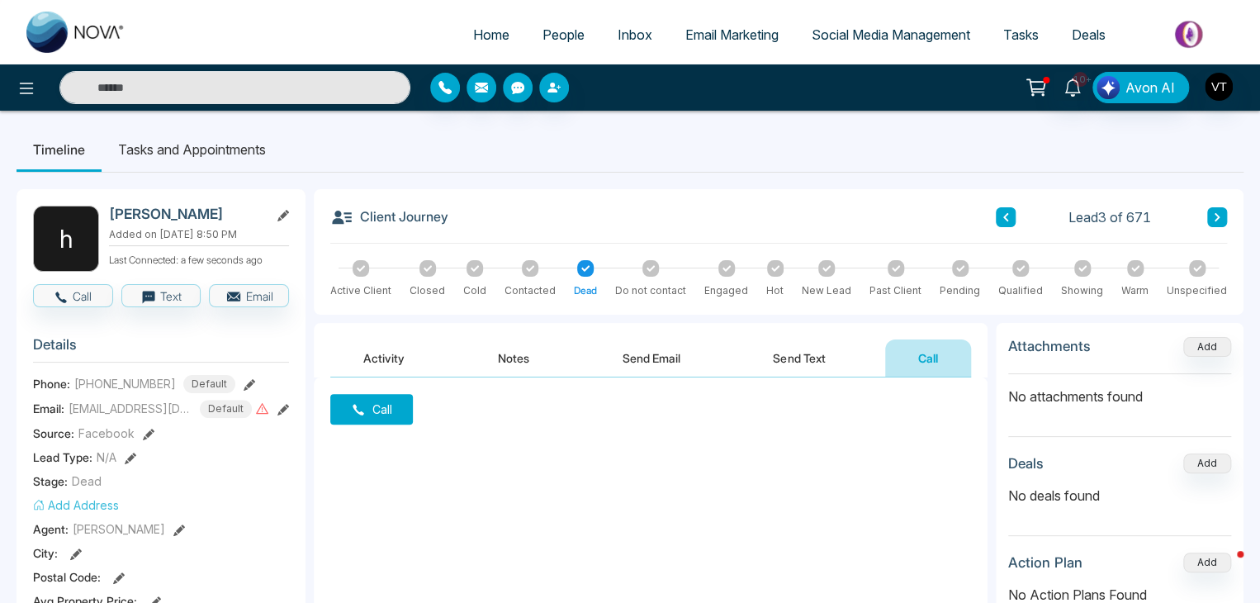
click at [954, 268] on div at bounding box center [960, 268] width 17 height 17
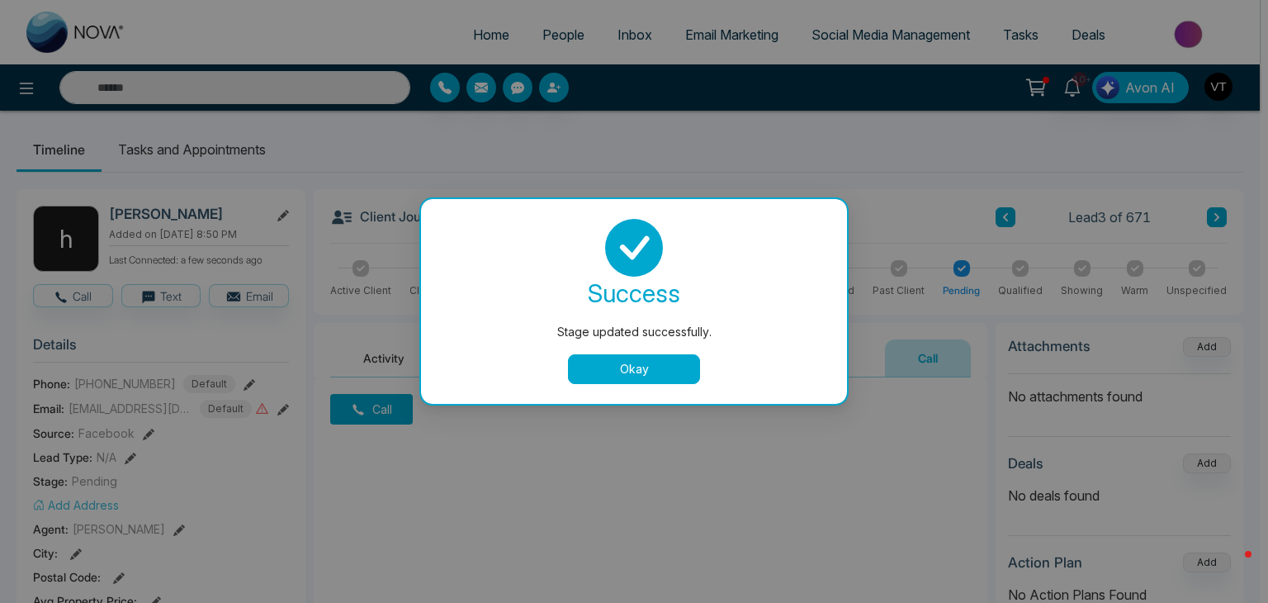
click at [647, 367] on button "Okay" at bounding box center [634, 369] width 132 height 30
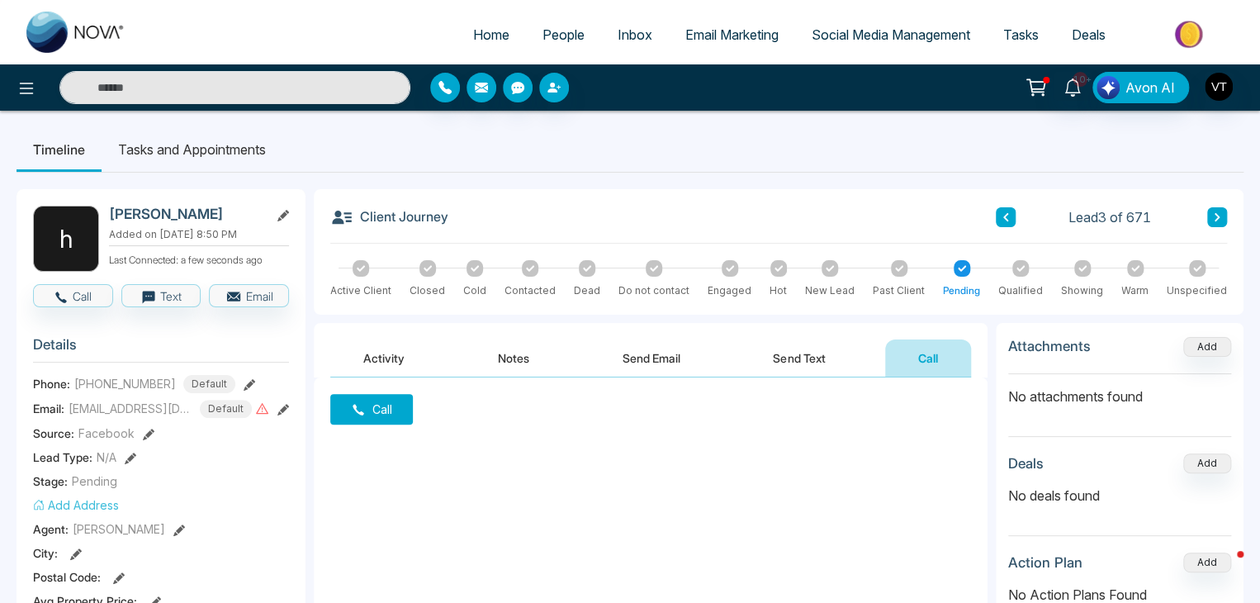
click at [1204, 267] on div at bounding box center [1197, 268] width 17 height 17
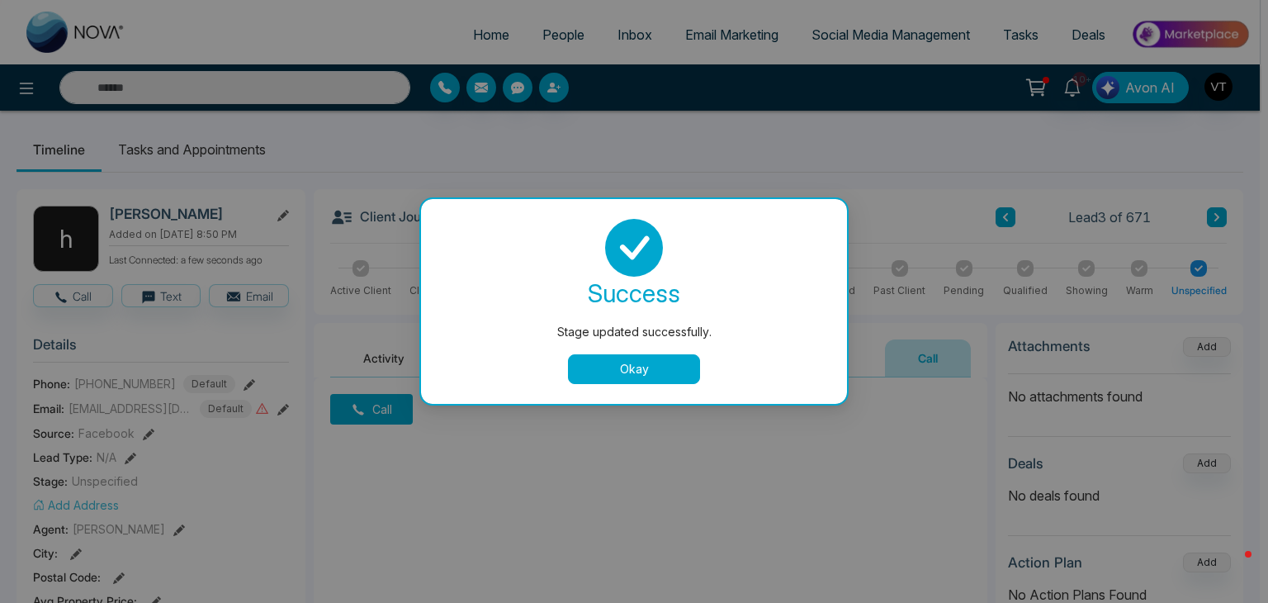
click at [575, 384] on div "success Stage updated successfully. Okay" at bounding box center [634, 301] width 426 height 205
click at [594, 368] on button "Okay" at bounding box center [634, 369] width 132 height 30
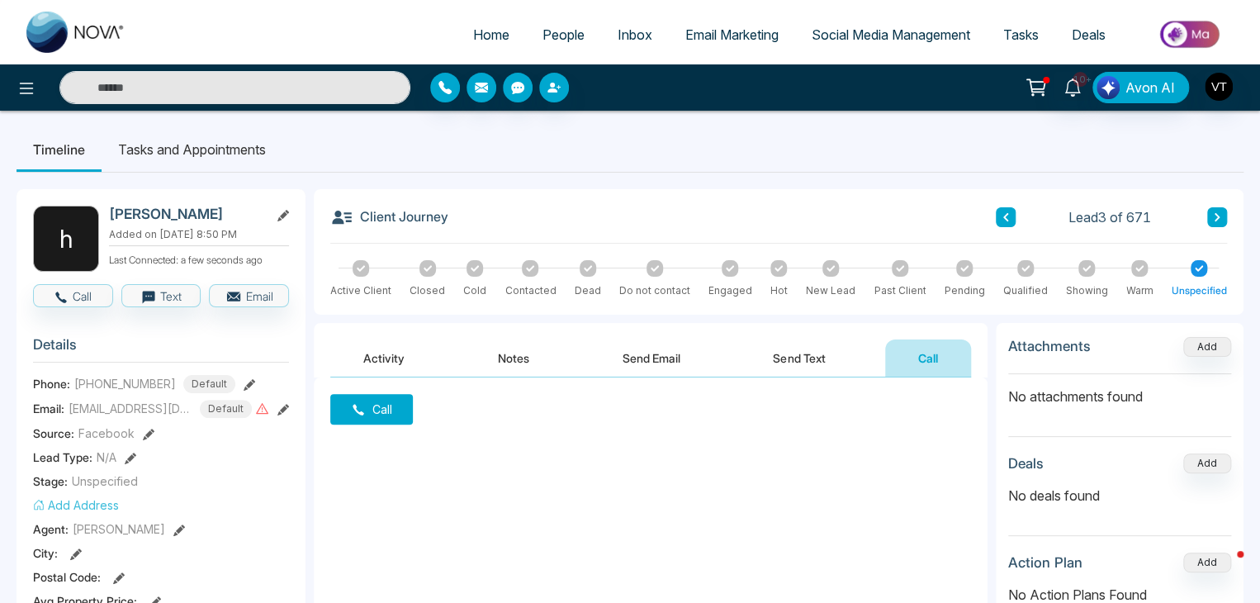
click at [522, 262] on div at bounding box center [530, 268] width 17 height 17
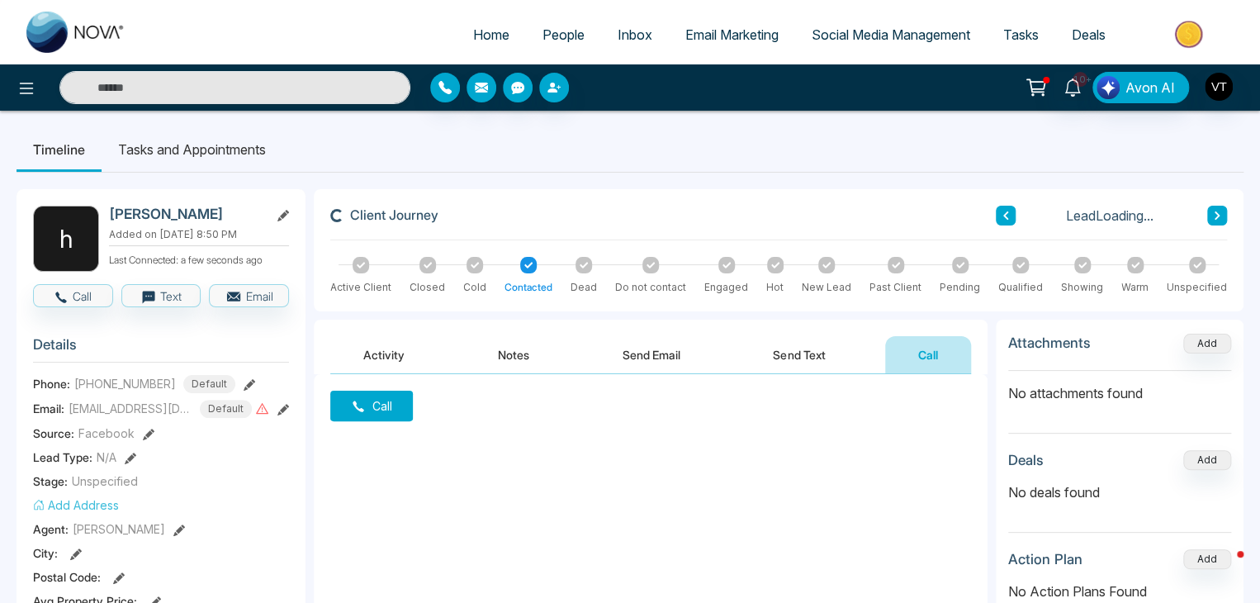
click at [522, 262] on div at bounding box center [528, 265] width 17 height 17
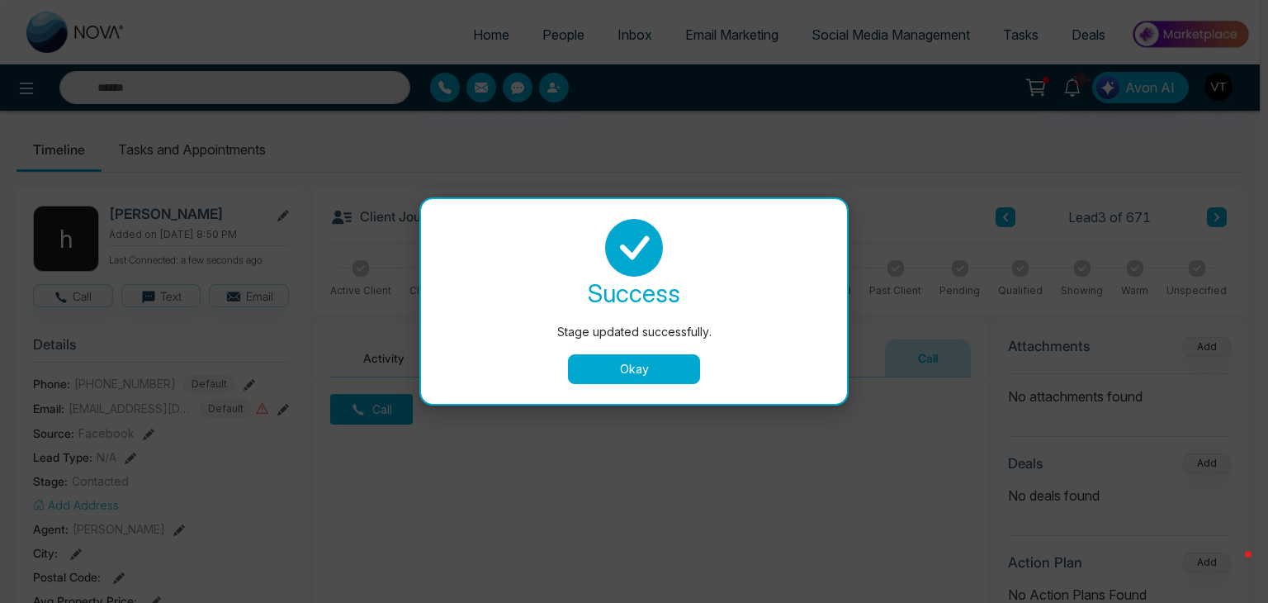
click at [670, 371] on button "Okay" at bounding box center [634, 369] width 132 height 30
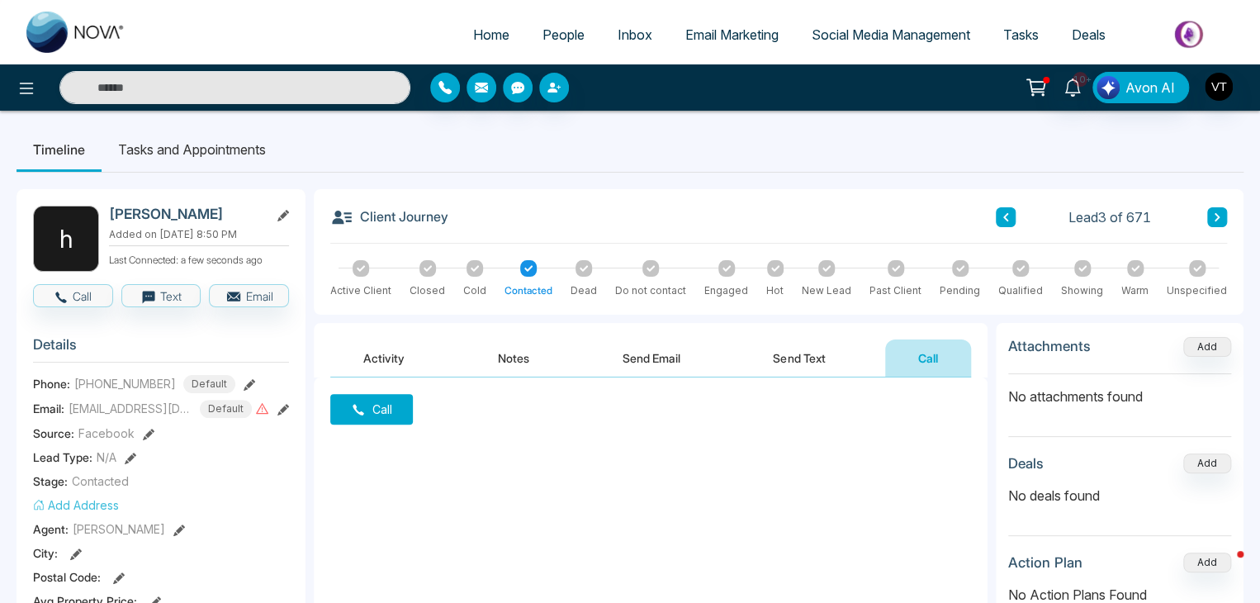
click at [1206, 264] on div "Unspecified" at bounding box center [1196, 279] width 60 height 38
click at [1204, 272] on div at bounding box center [1197, 268] width 17 height 17
click at [664, 359] on button "Send Email" at bounding box center [651, 357] width 124 height 37
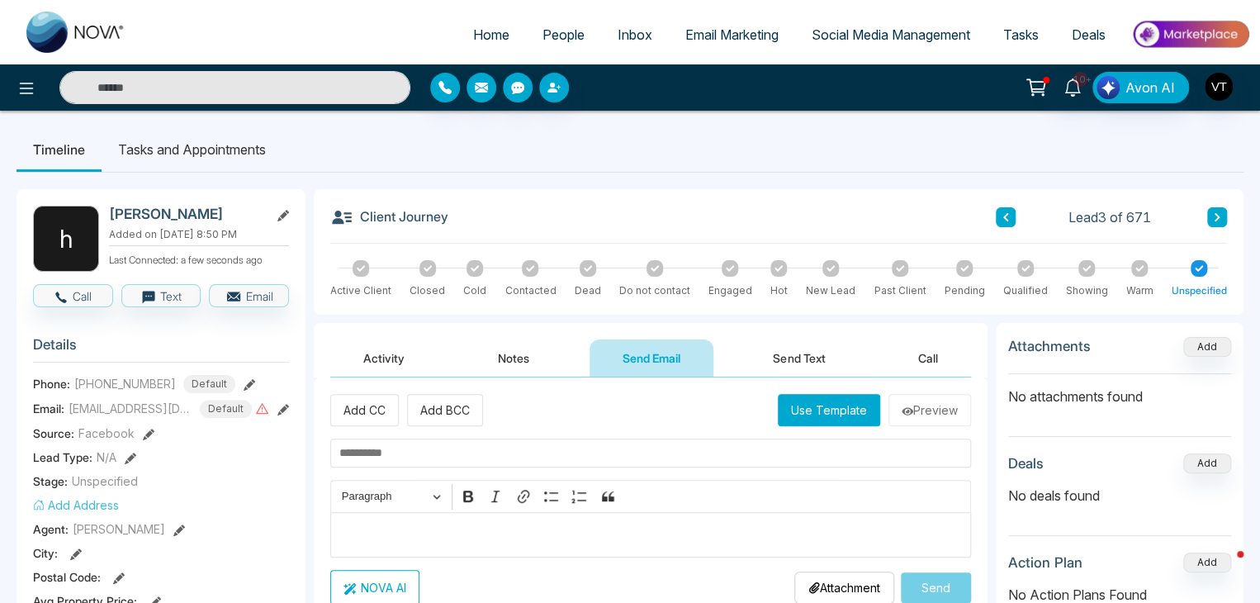
click at [842, 414] on button "Use Template" at bounding box center [829, 410] width 102 height 32
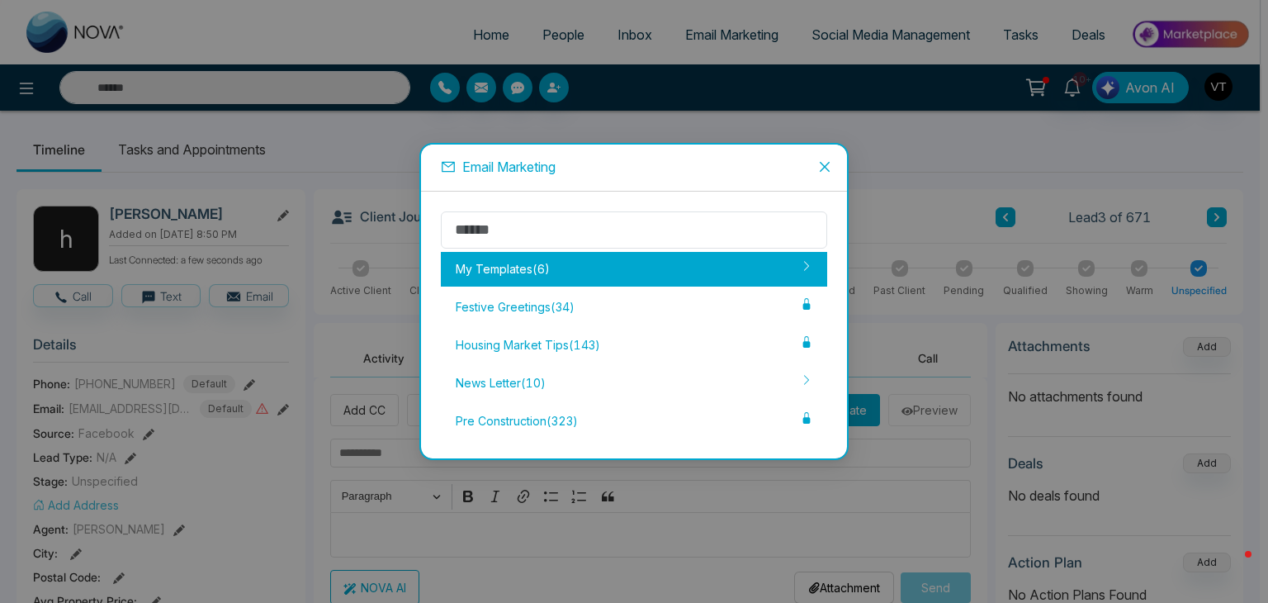
click at [531, 267] on div "My Templates ( 6 )" at bounding box center [634, 269] width 386 height 35
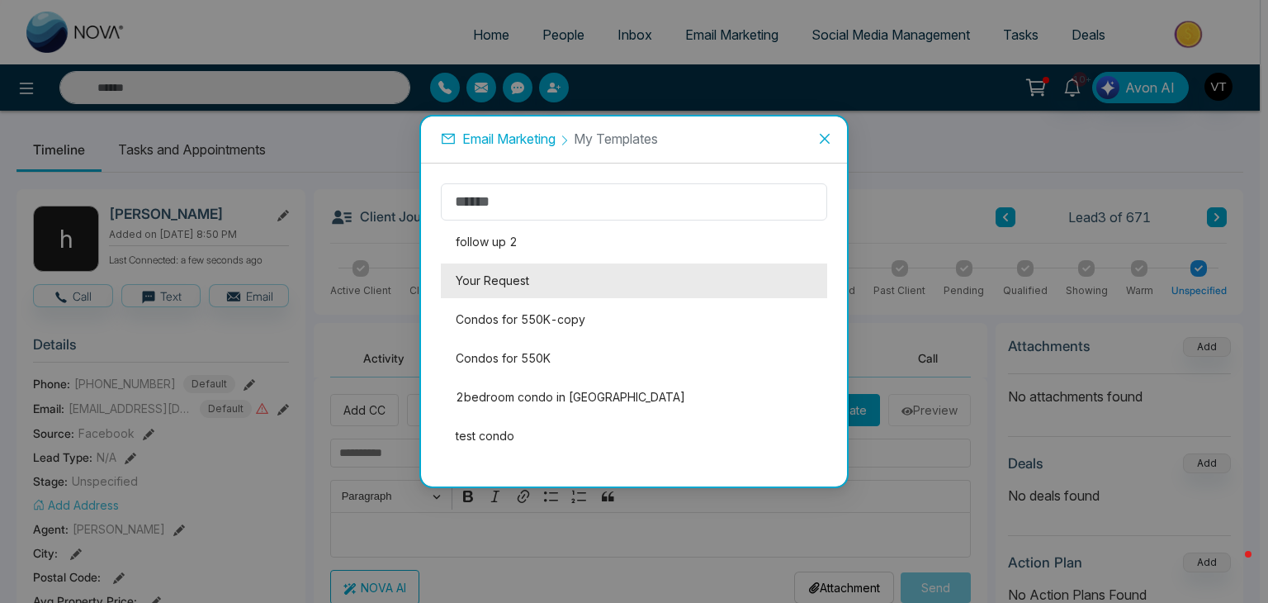
click at [486, 278] on li "Your Request" at bounding box center [634, 280] width 386 height 35
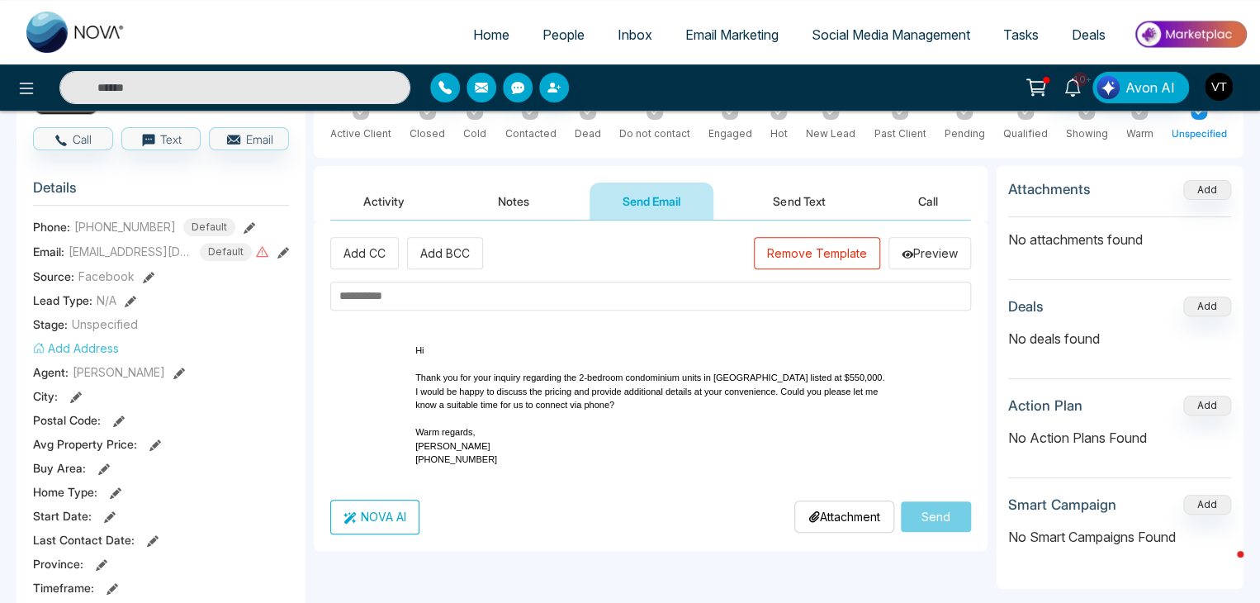
scroll to position [165, 0]
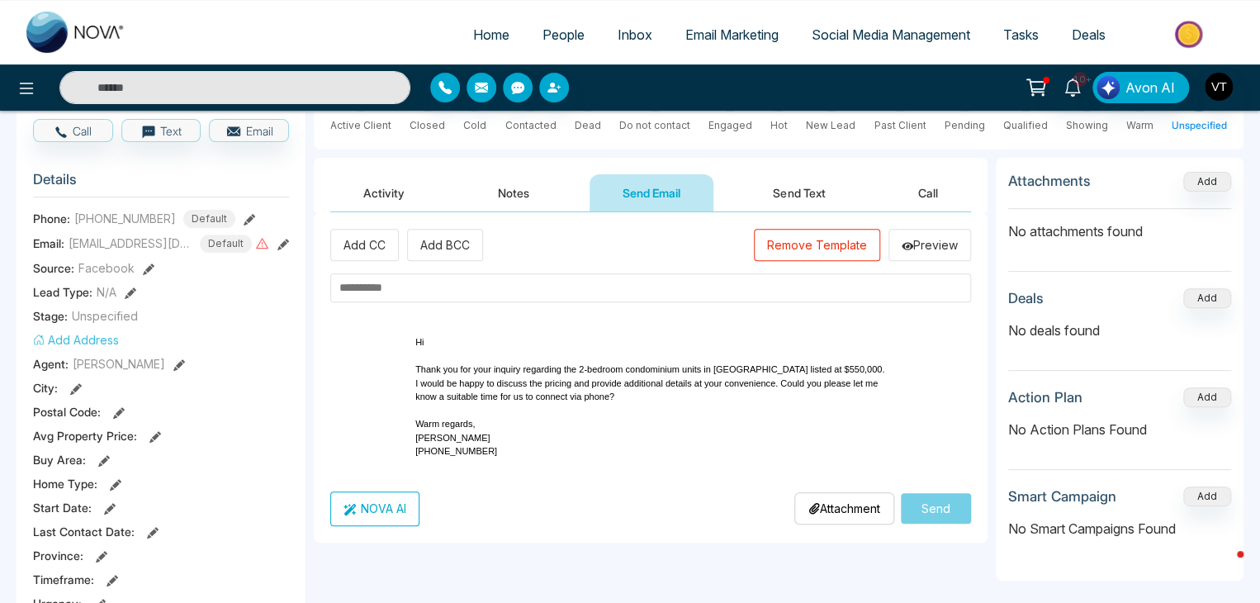
drag, startPoint x: 579, startPoint y: 367, endPoint x: 821, endPoint y: 367, distance: 241.9
click at [821, 367] on p "Thank you for your inquiry regarding the 2-bedroom condominium units in [GEOGRA…" at bounding box center [650, 376] width 471 height 54
click at [459, 291] on input "text" at bounding box center [650, 287] width 641 height 29
paste input "**********"
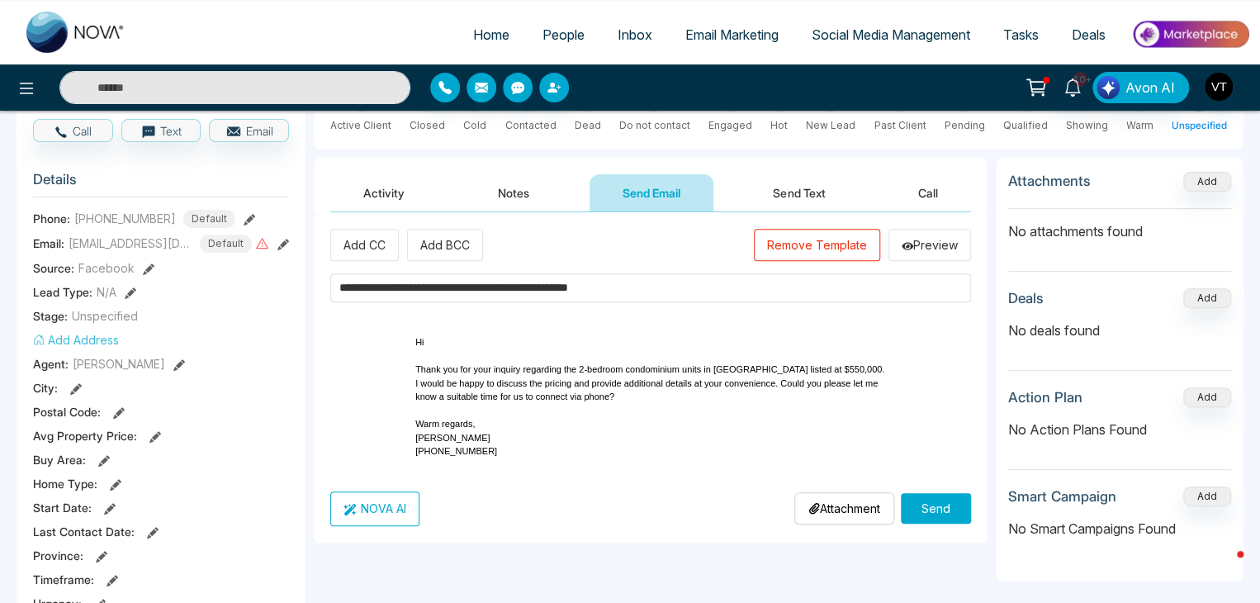
click at [686, 287] on input "**********" at bounding box center [650, 287] width 641 height 29
type input "**********"
click at [952, 508] on button "Send" at bounding box center [936, 508] width 70 height 31
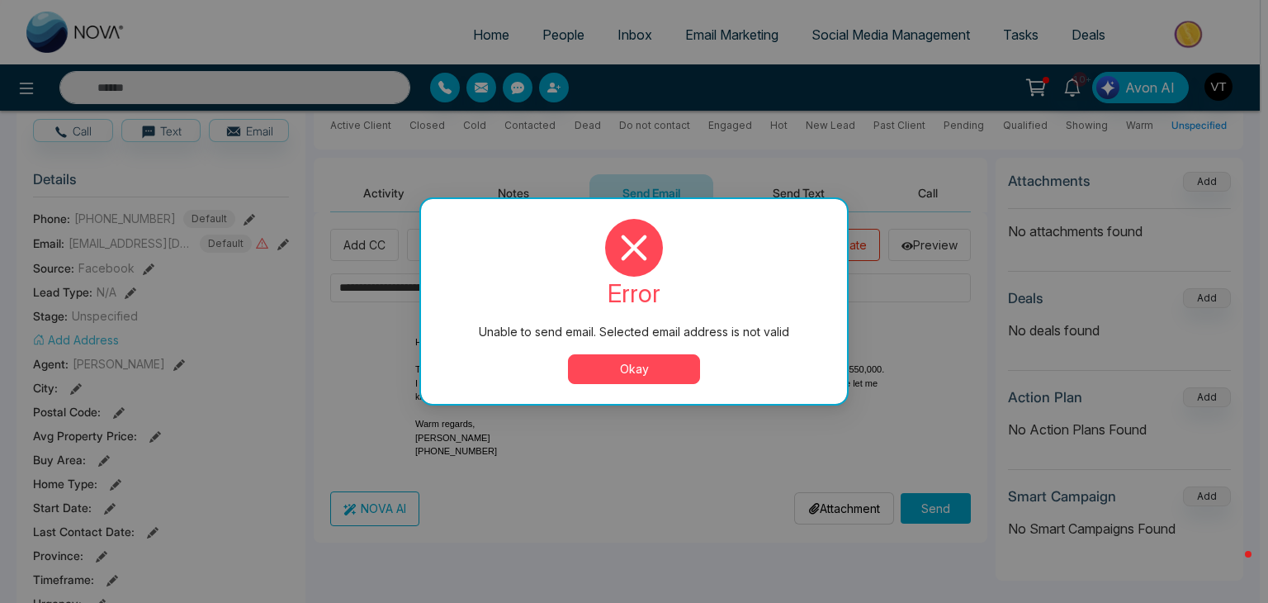
click at [670, 374] on button "Okay" at bounding box center [634, 369] width 132 height 30
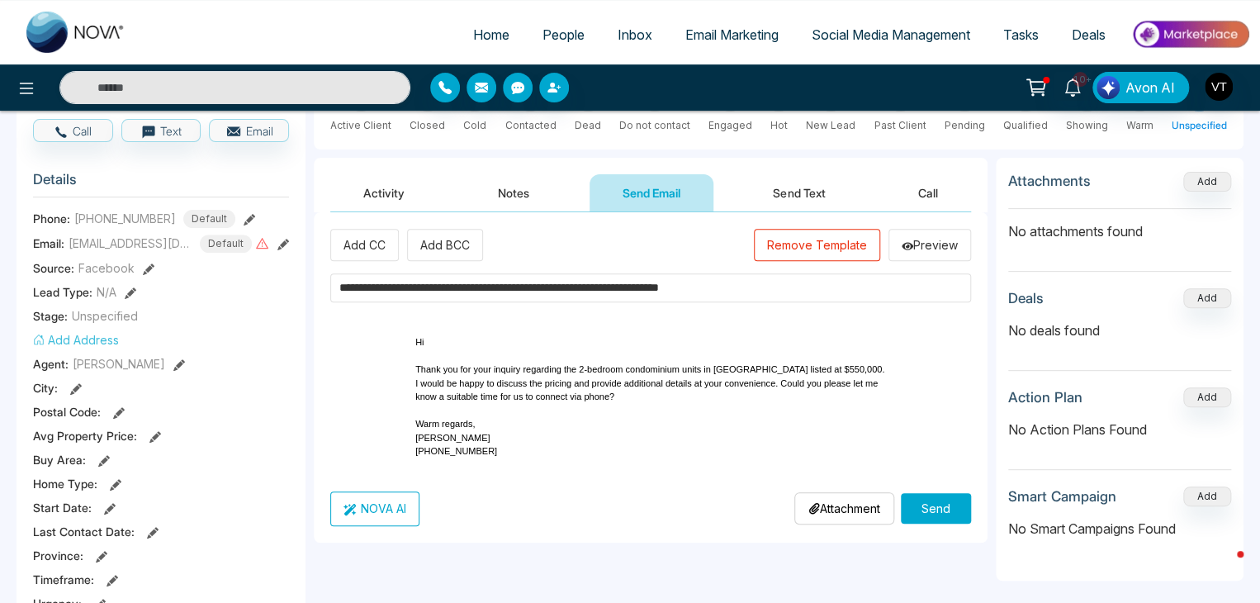
drag, startPoint x: 816, startPoint y: 288, endPoint x: 314, endPoint y: 289, distance: 502.7
click at [314, 289] on div "**********" at bounding box center [651, 377] width 674 height 330
click at [481, 457] on p "[PERSON_NAME] [PHONE_NUMBER]" at bounding box center [650, 444] width 471 height 27
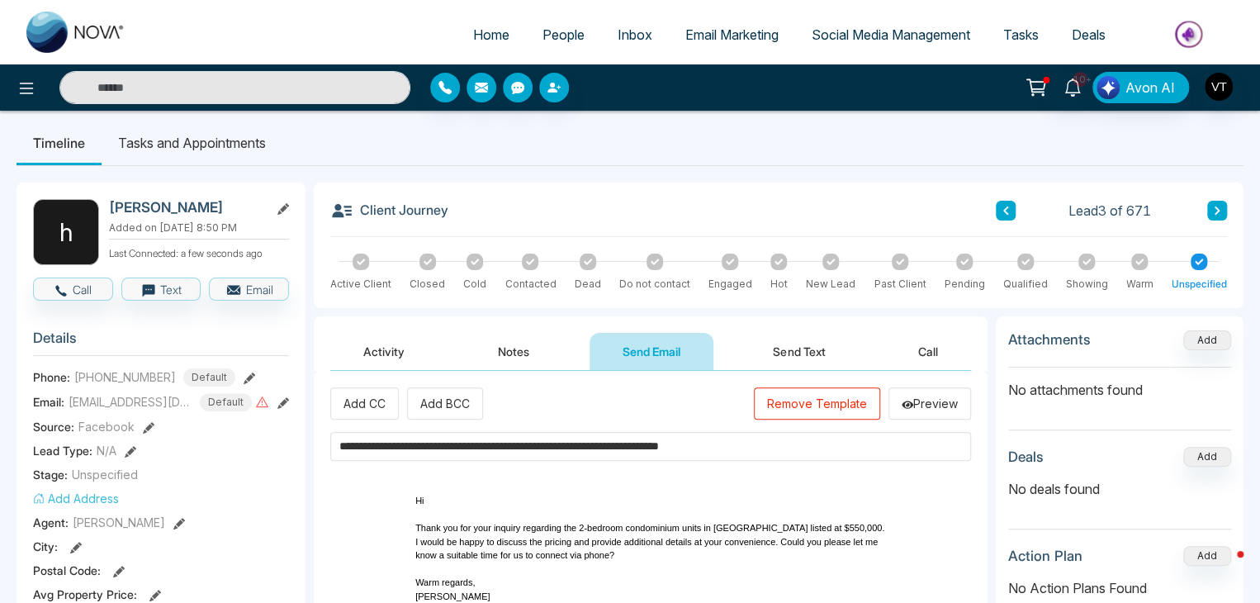
scroll to position [0, 0]
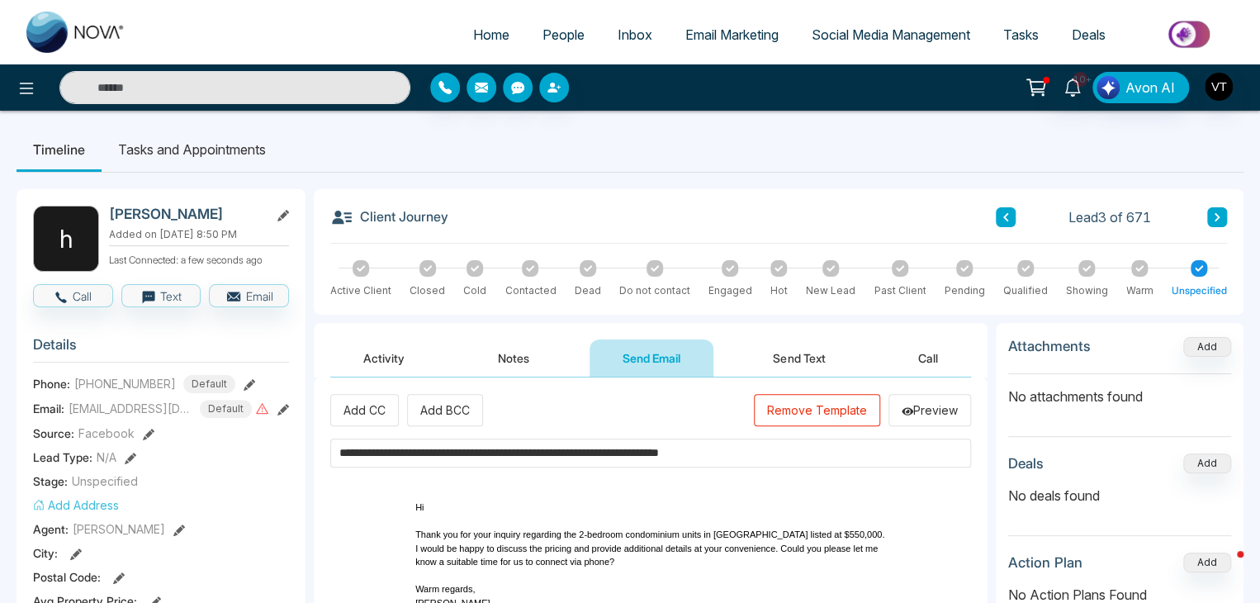
click at [1222, 212] on button at bounding box center [1217, 217] width 20 height 20
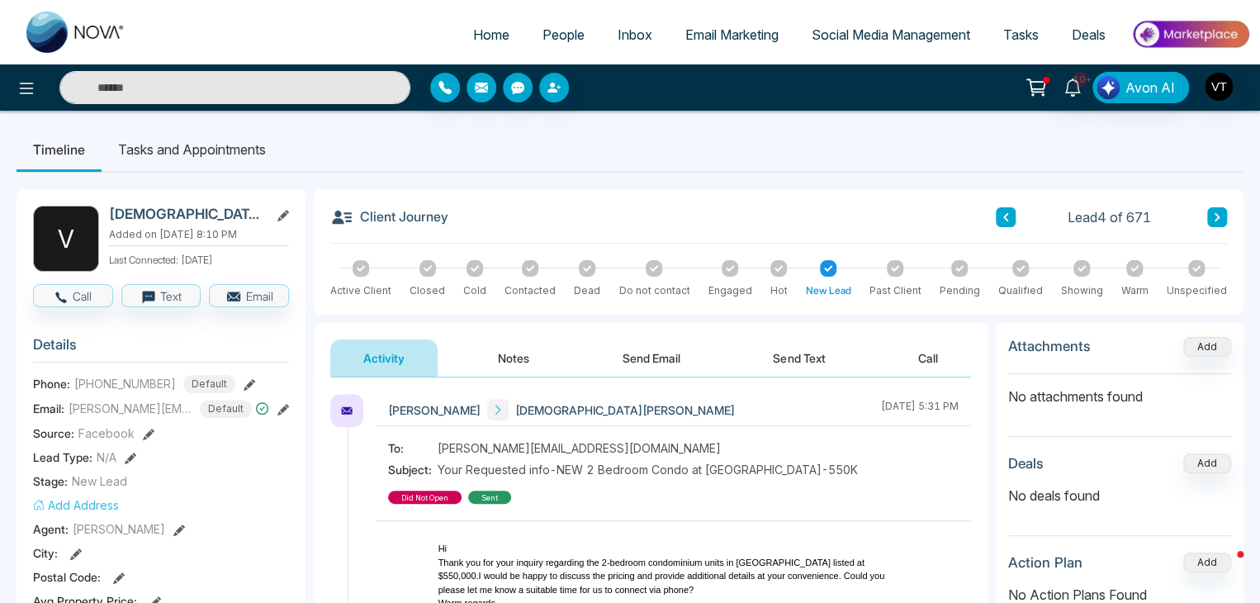
click at [528, 362] on button "Notes" at bounding box center [513, 357] width 97 height 37
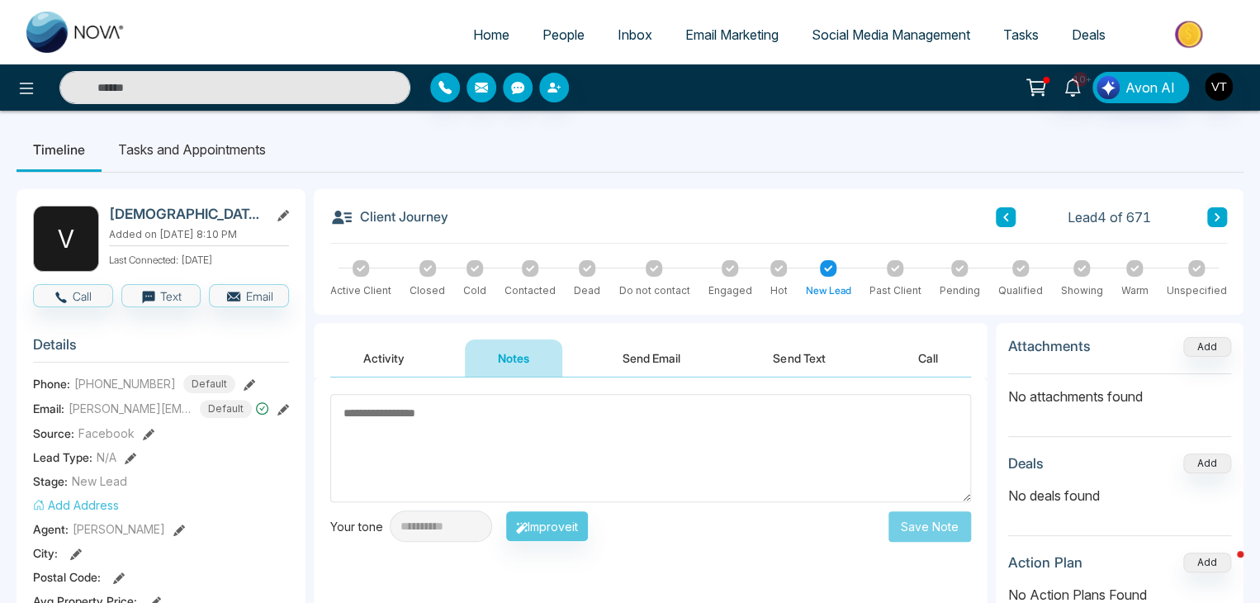
click at [514, 365] on button "Notes" at bounding box center [513, 357] width 97 height 37
click at [480, 411] on textarea at bounding box center [650, 448] width 641 height 108
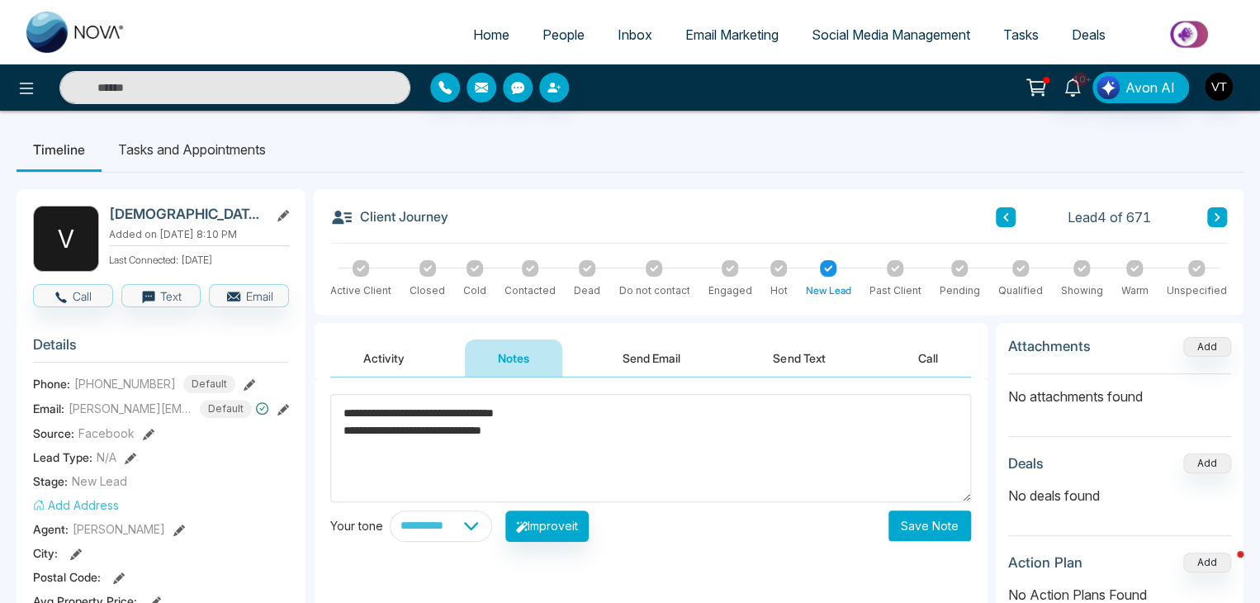
click at [378, 430] on textarea "**********" at bounding box center [650, 448] width 641 height 108
click at [575, 486] on textarea "**********" at bounding box center [650, 448] width 641 height 108
type textarea "**********"
click at [938, 528] on button "Save Note" at bounding box center [929, 525] width 83 height 31
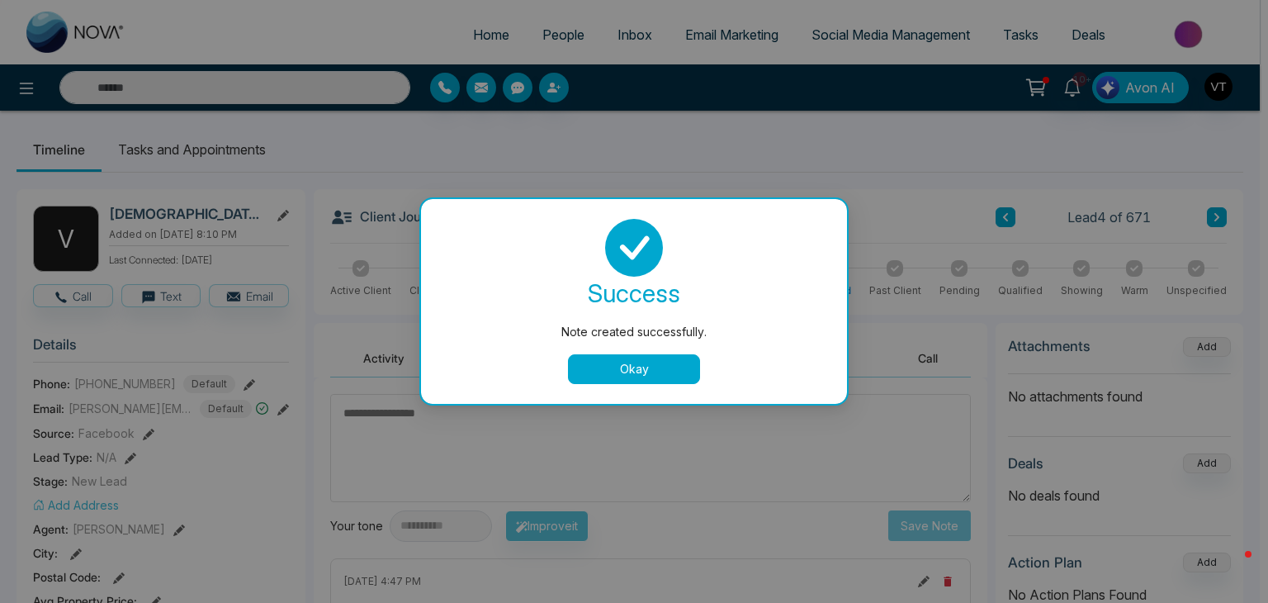
click at [670, 364] on button "Okay" at bounding box center [634, 369] width 132 height 30
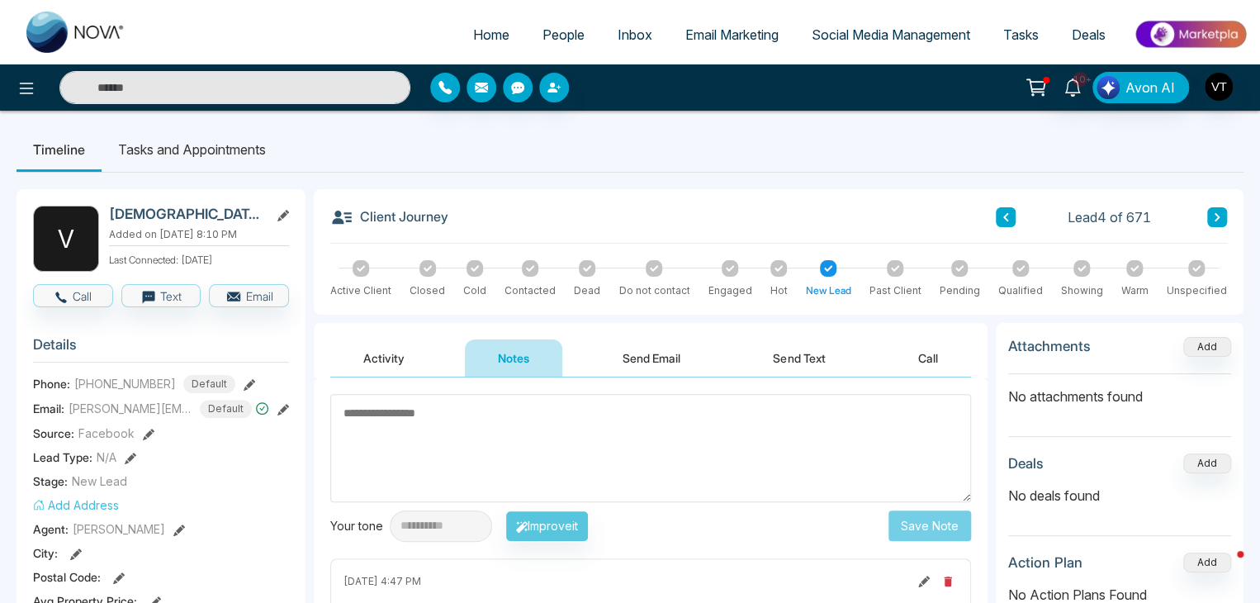
click at [1222, 223] on button at bounding box center [1217, 217] width 20 height 20
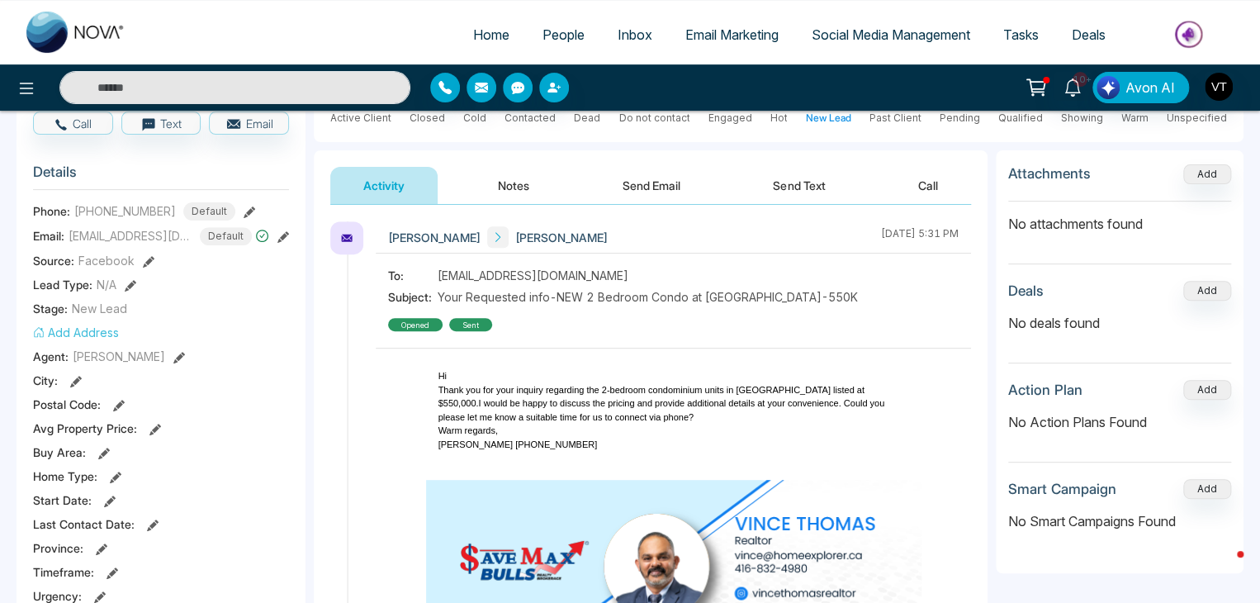
scroll to position [83, 0]
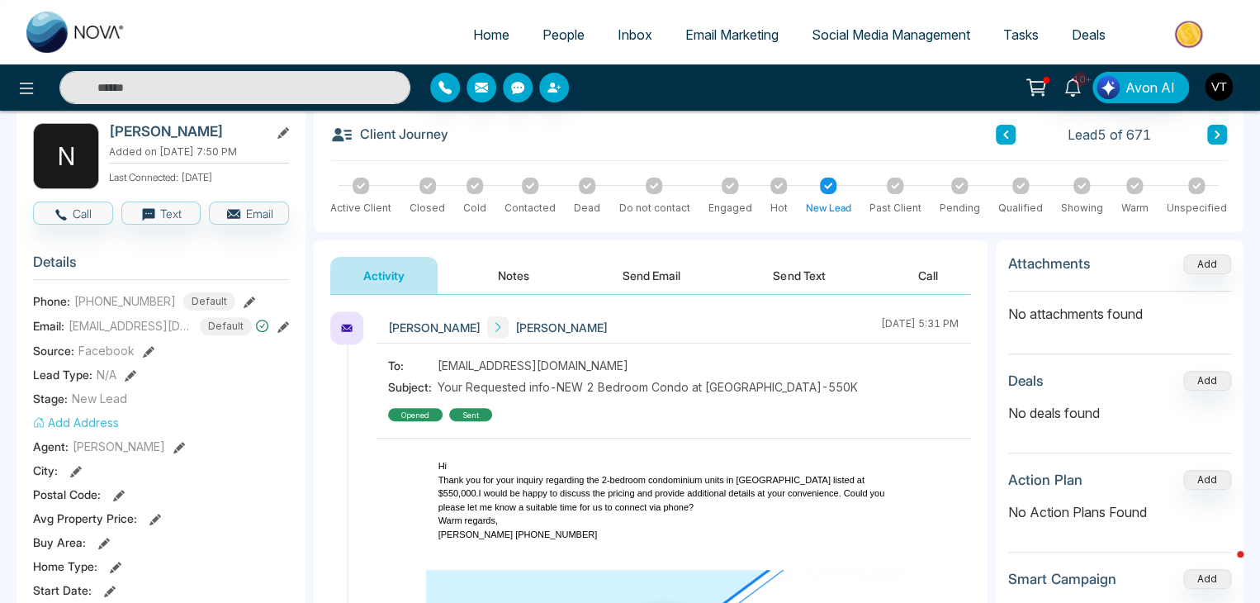
click at [528, 191] on div at bounding box center [530, 185] width 17 height 17
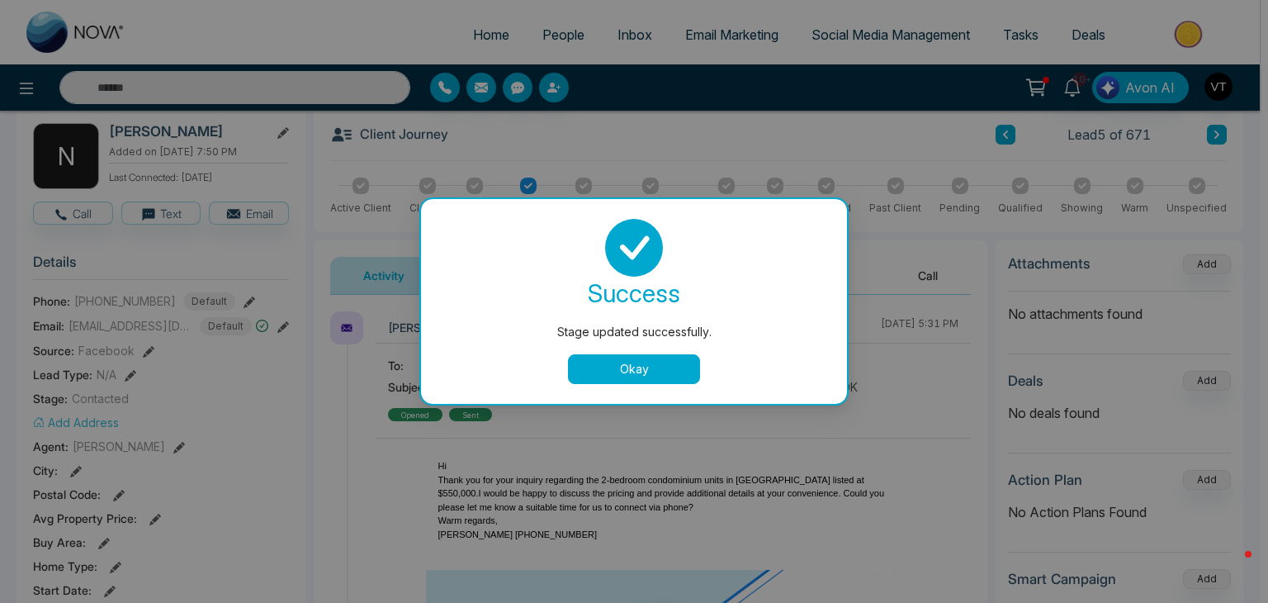
click at [670, 365] on button "Okay" at bounding box center [634, 369] width 132 height 30
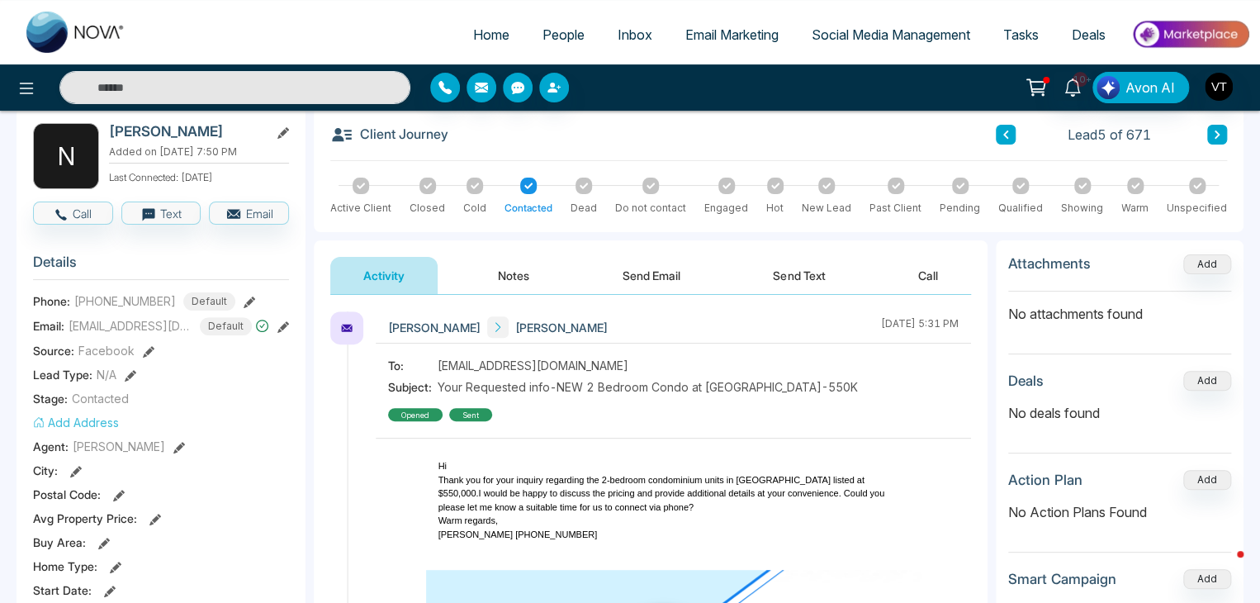
click at [532, 186] on div at bounding box center [528, 185] width 17 height 17
click at [1198, 188] on icon at bounding box center [1197, 186] width 8 height 8
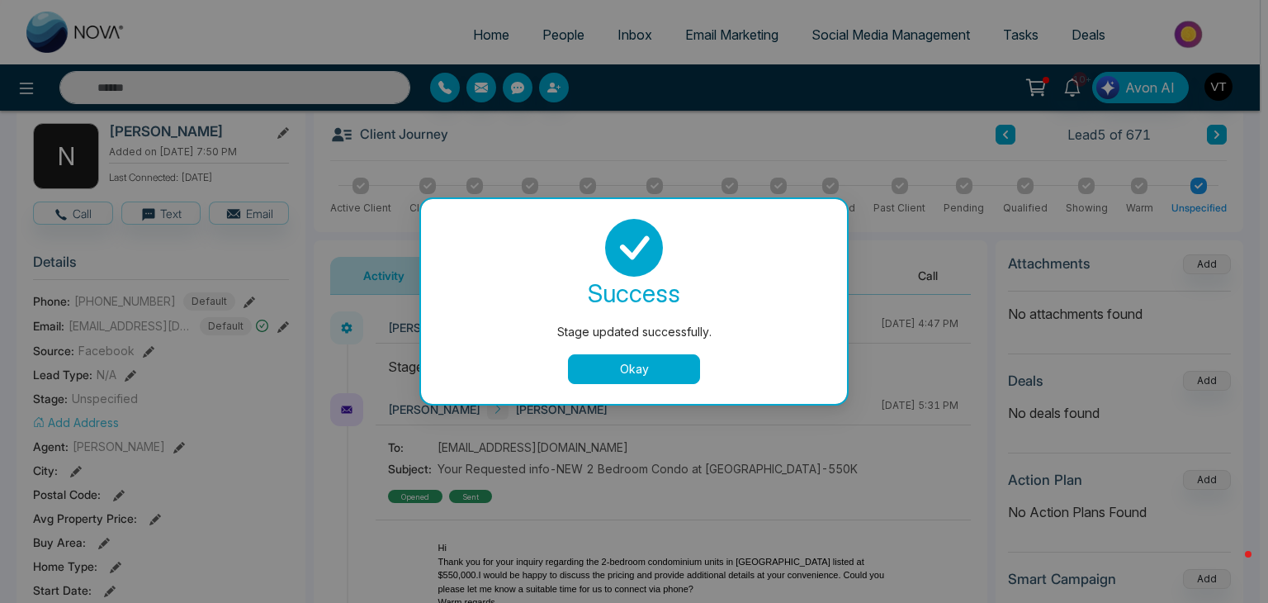
click at [660, 364] on button "Okay" at bounding box center [634, 369] width 132 height 30
